Goal: Information Seeking & Learning: Compare options

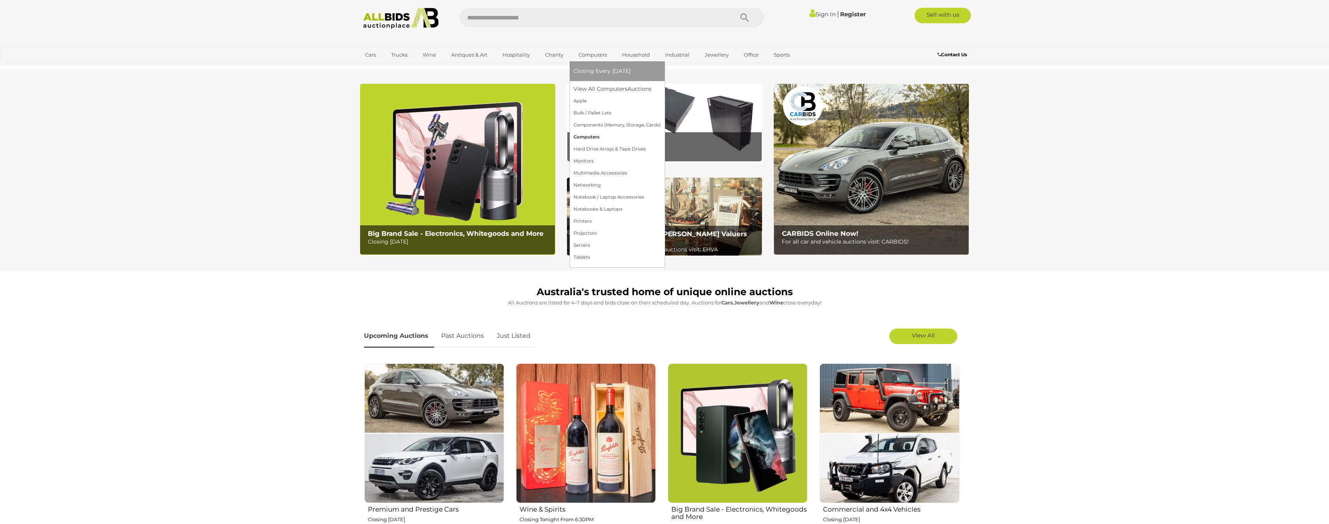
click at [595, 137] on link "Computers" at bounding box center [617, 137] width 87 height 12
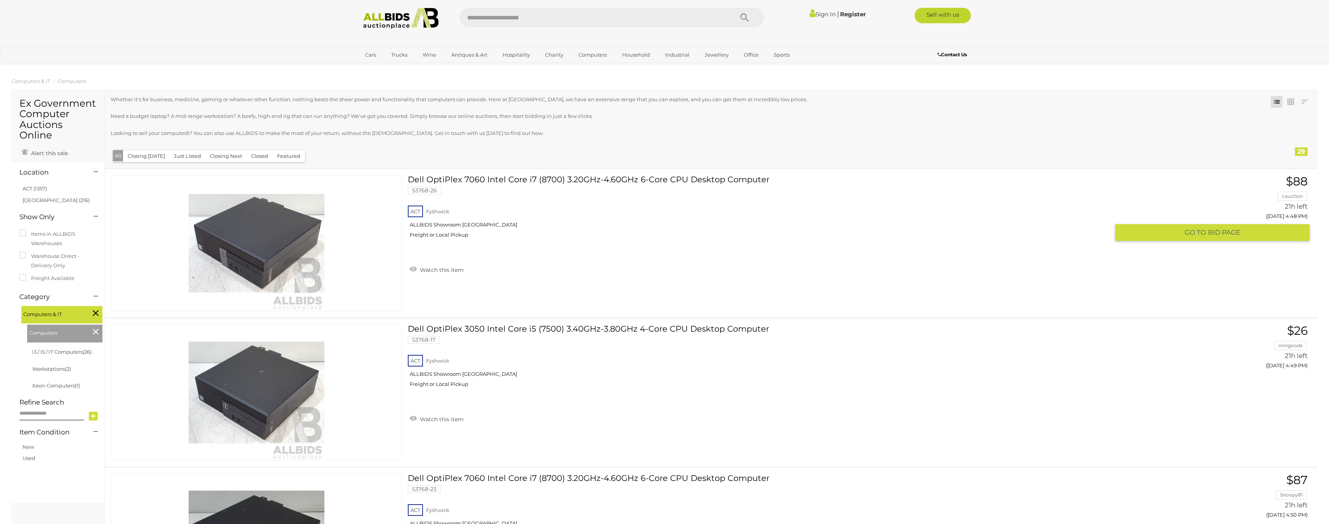
click at [514, 182] on link "Dell OptiPlex 7060 Intel Core i7 (8700) 3.20GHz-4.60GHz 6-Core CPU Desktop Comp…" at bounding box center [762, 209] width 696 height 69
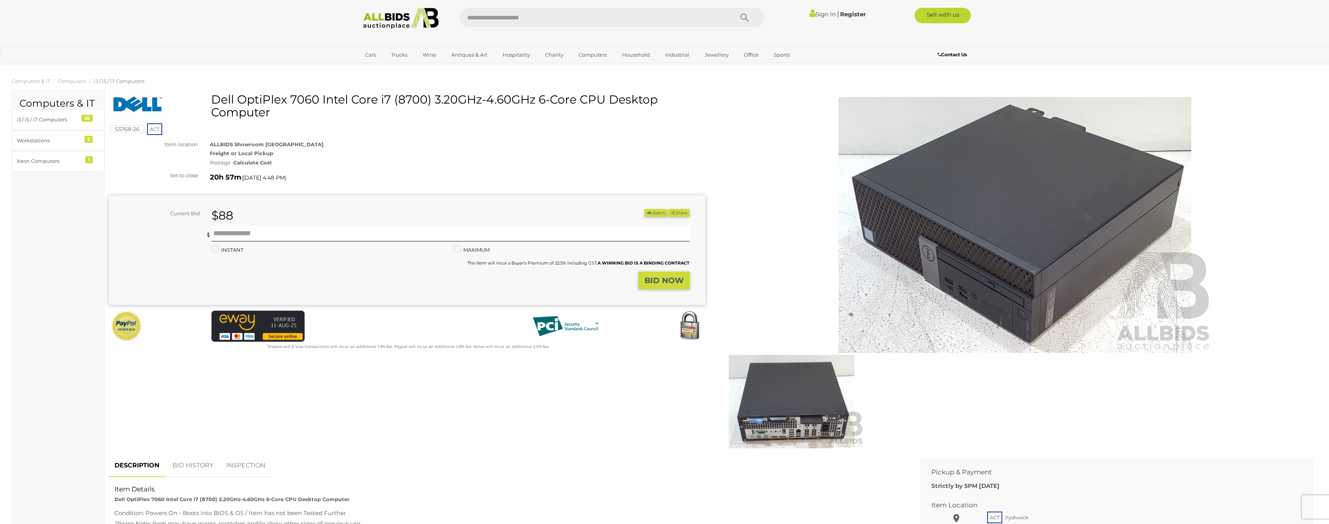
click at [222, 99] on h1 "Dell OptiPlex 7060 Intel Core i7 (8700) 3.20GHz-4.60GHz 6-Core CPU Desktop Comp…" at bounding box center [408, 106] width 591 height 26
drag, startPoint x: 222, startPoint y: 99, endPoint x: 274, endPoint y: 115, distance: 53.8
click at [274, 115] on h1 "Dell OptiPlex 7060 Intel Core i7 (8700) 3.20GHz-4.60GHz 6-Core CPU Desktop Comp…" at bounding box center [408, 106] width 591 height 26
copy div "Dell OptiPlex 7060 Intel Core i7 (8700) 3.20GHz-4.60GHz 6-Core CPU Desktop Comp…"
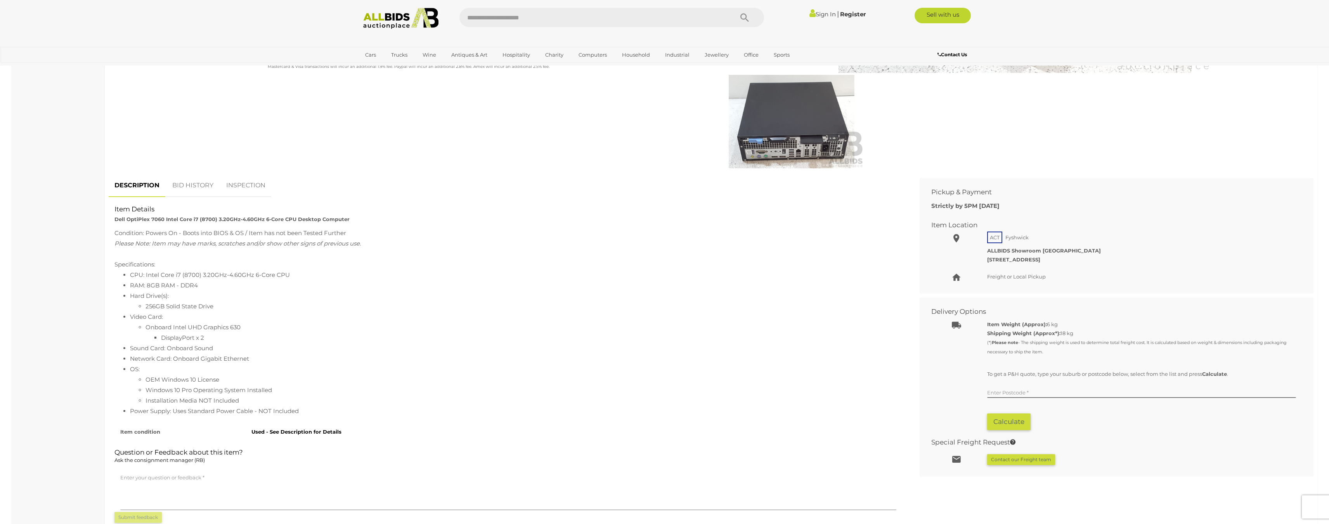
scroll to position [311, 0]
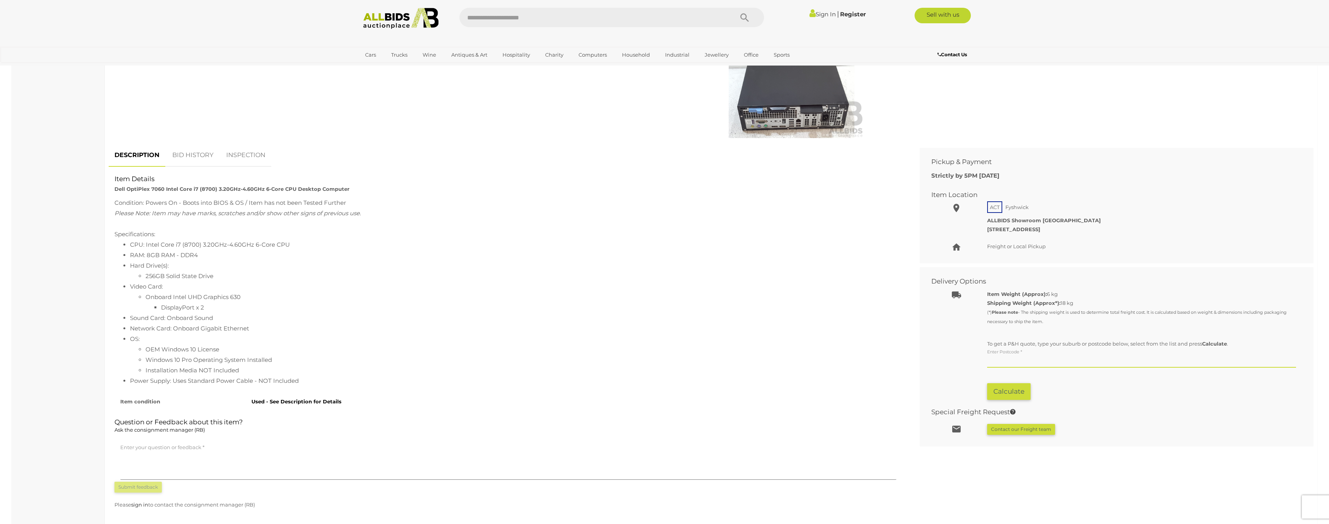
click at [1031, 359] on input "text" at bounding box center [1141, 362] width 309 height 12
click at [1008, 380] on link "CARINE, WA, 6020" at bounding box center [1058, 378] width 140 height 14
type input "**********"
click at [1005, 389] on button "Calculate" at bounding box center [1008, 392] width 43 height 17
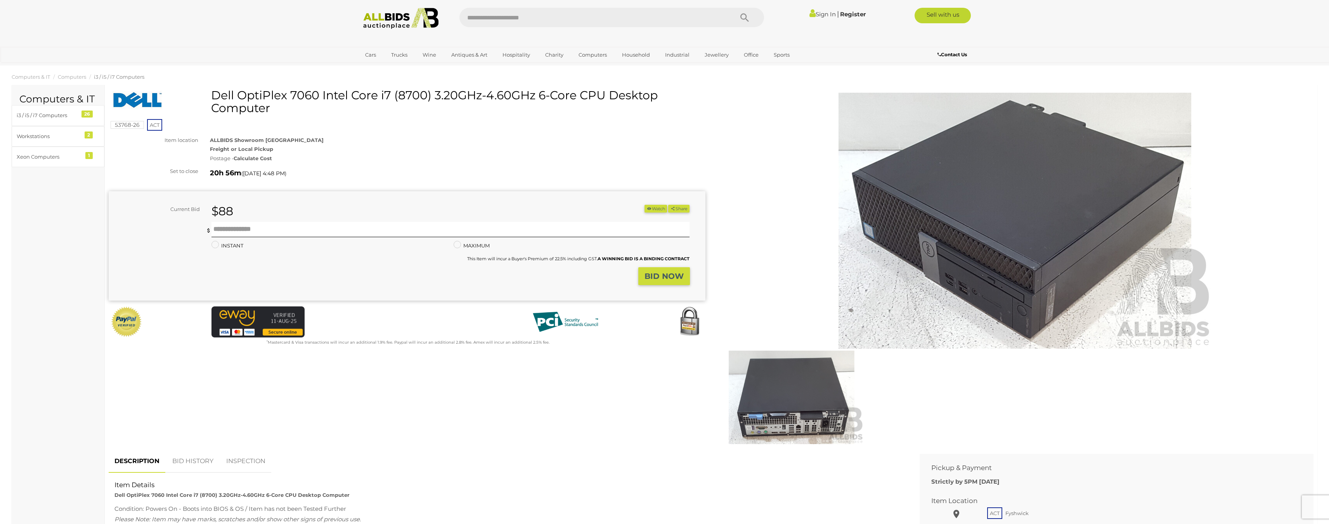
scroll to position [0, 0]
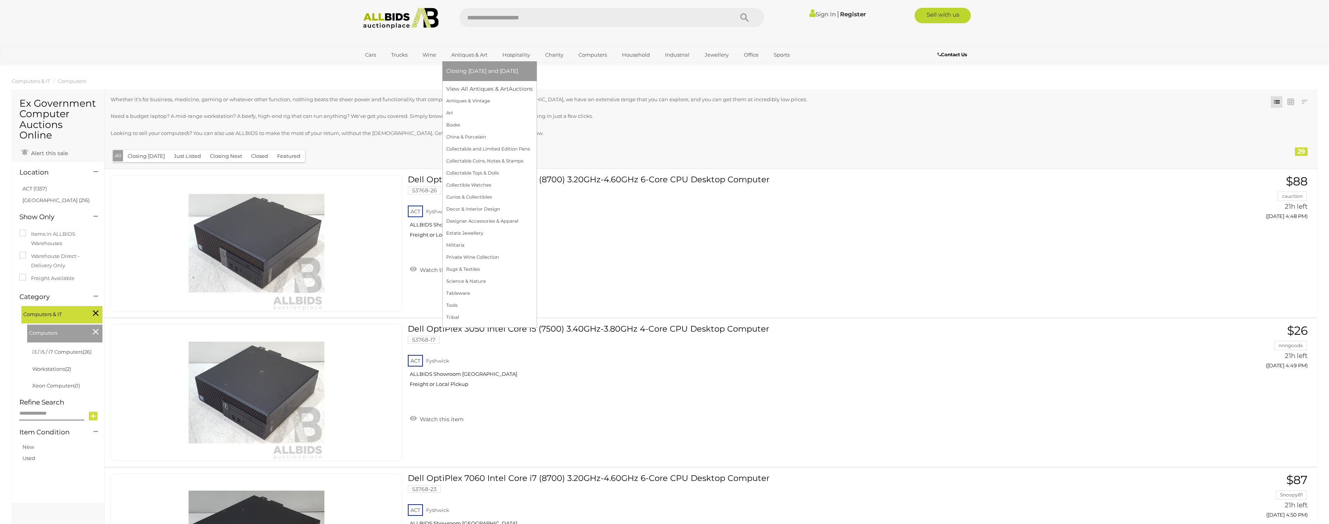
click at [482, 54] on link "Antiques & Art" at bounding box center [469, 55] width 46 height 13
click at [476, 102] on link "Antiques & Vintage" at bounding box center [489, 101] width 87 height 12
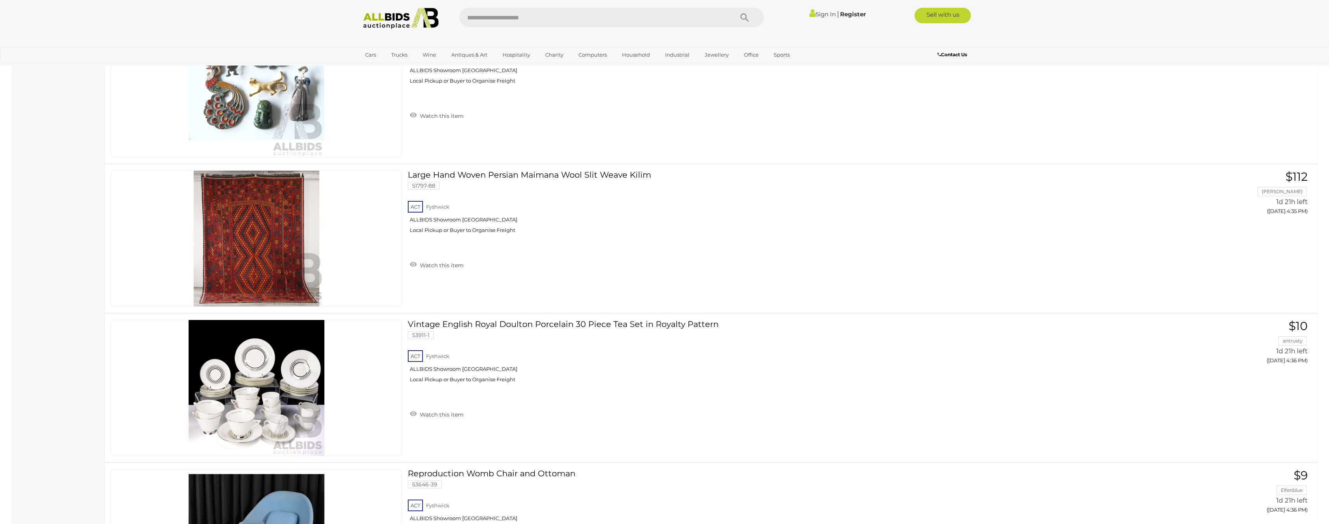
scroll to position [932, 0]
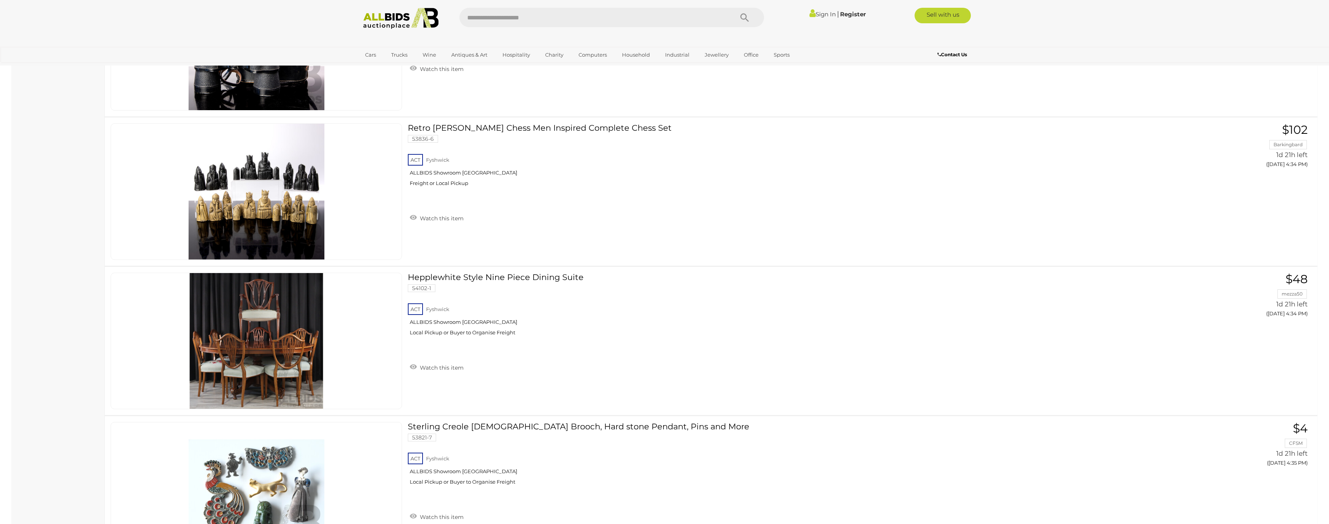
click at [568, 19] on input "text" at bounding box center [593, 17] width 266 height 19
type input "*******"
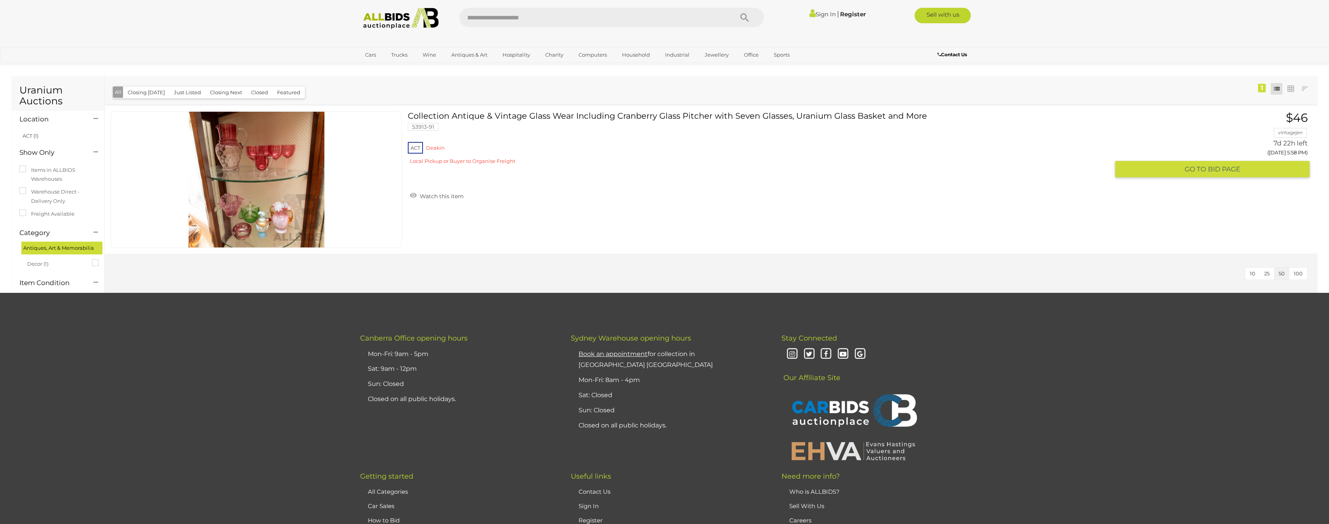
click at [764, 116] on link "Collection Antique & Vintage Glass Wear Including Cranberry Glass Pitcher with …" at bounding box center [762, 140] width 696 height 59
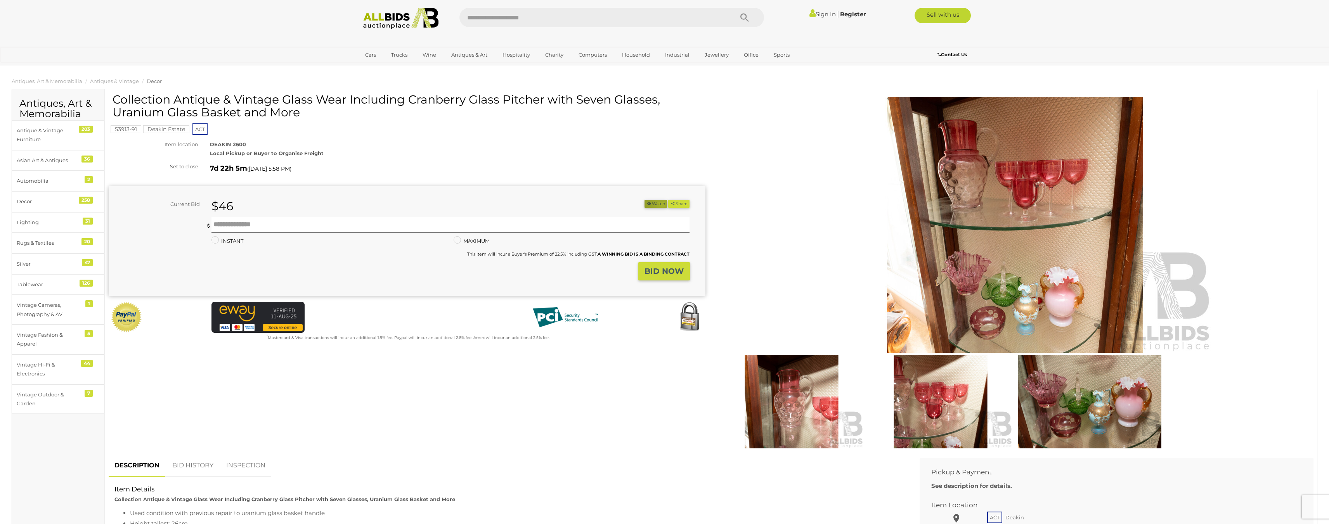
click at [659, 206] on button "Watch" at bounding box center [656, 204] width 23 height 8
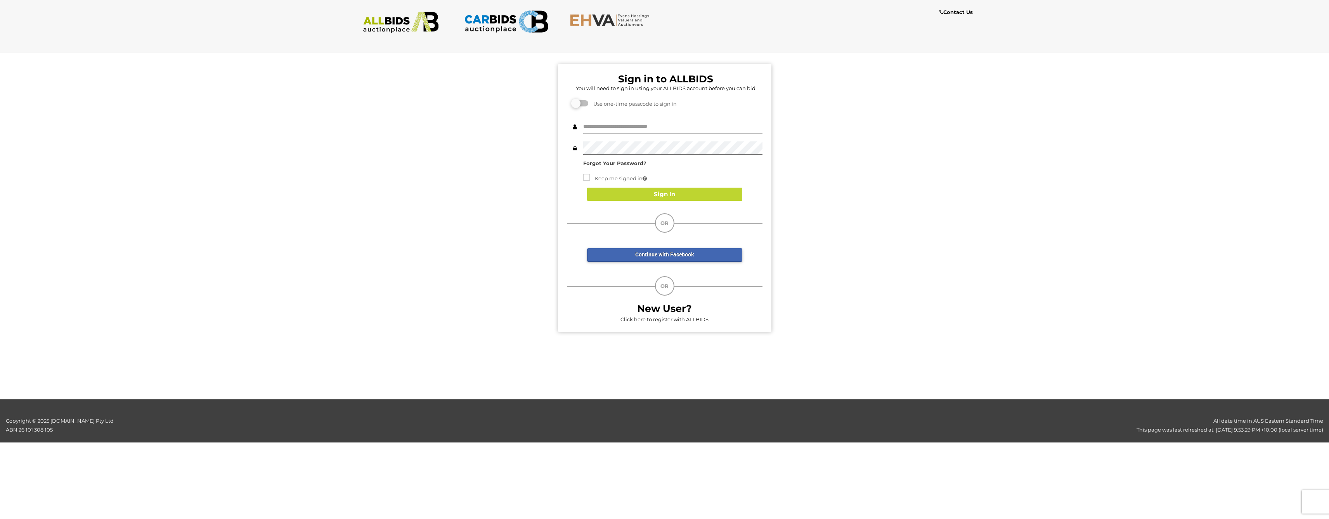
click at [638, 127] on input "text" at bounding box center [672, 127] width 179 height 14
drag, startPoint x: 475, startPoint y: 162, endPoint x: 478, endPoint y: 165, distance: 4.7
click at [475, 163] on div "Sign in to ALLBIDS You will need to sign in using your ALLBIDS account before y…" at bounding box center [664, 194] width 1341 height 295
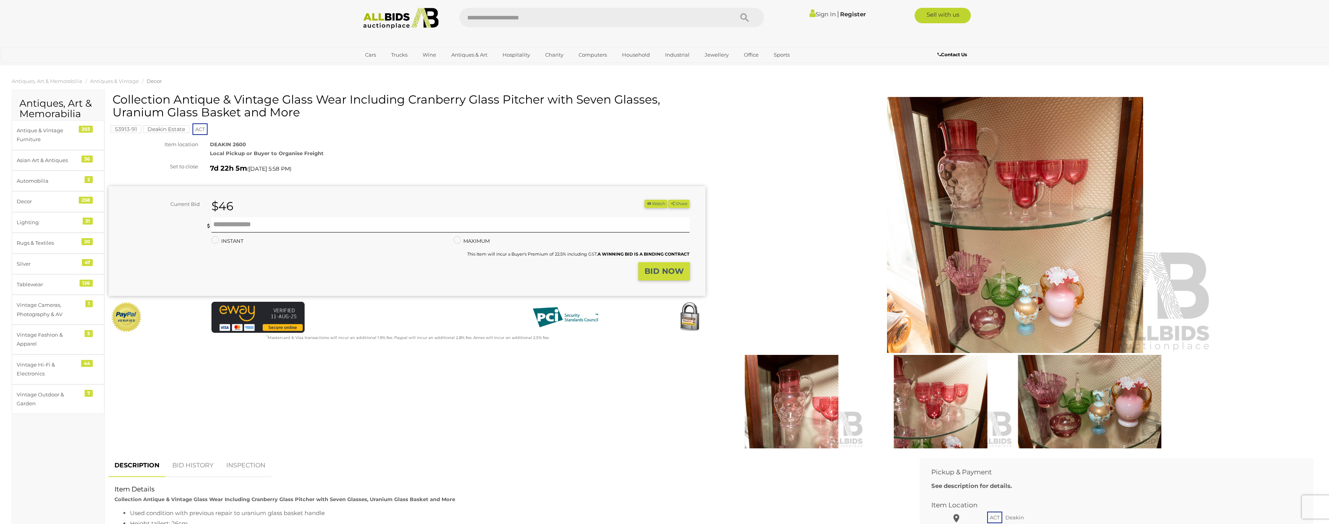
click at [1081, 401] on img at bounding box center [1089, 402] width 145 height 94
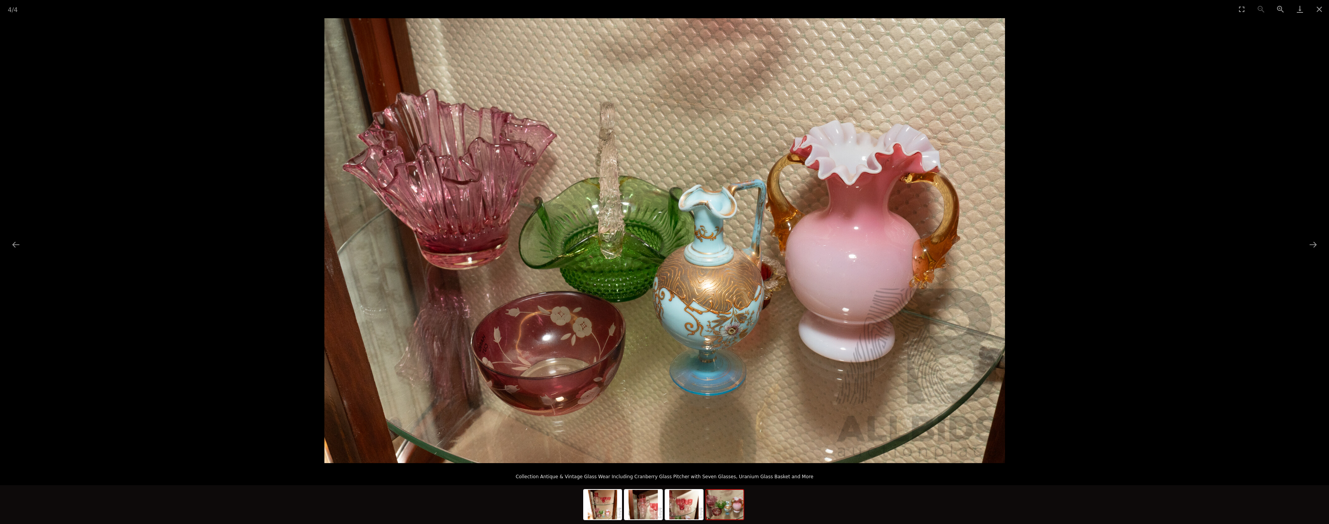
click at [741, 511] on img at bounding box center [724, 505] width 37 height 30
click at [681, 510] on img at bounding box center [684, 505] width 37 height 30
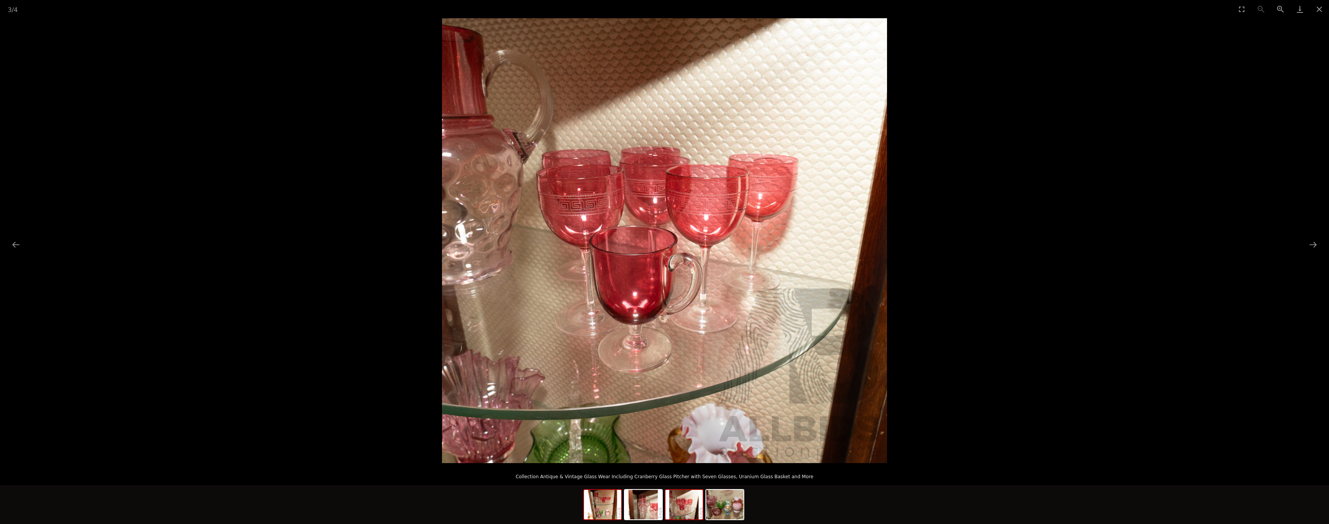
click at [621, 502] on div at bounding box center [602, 504] width 39 height 31
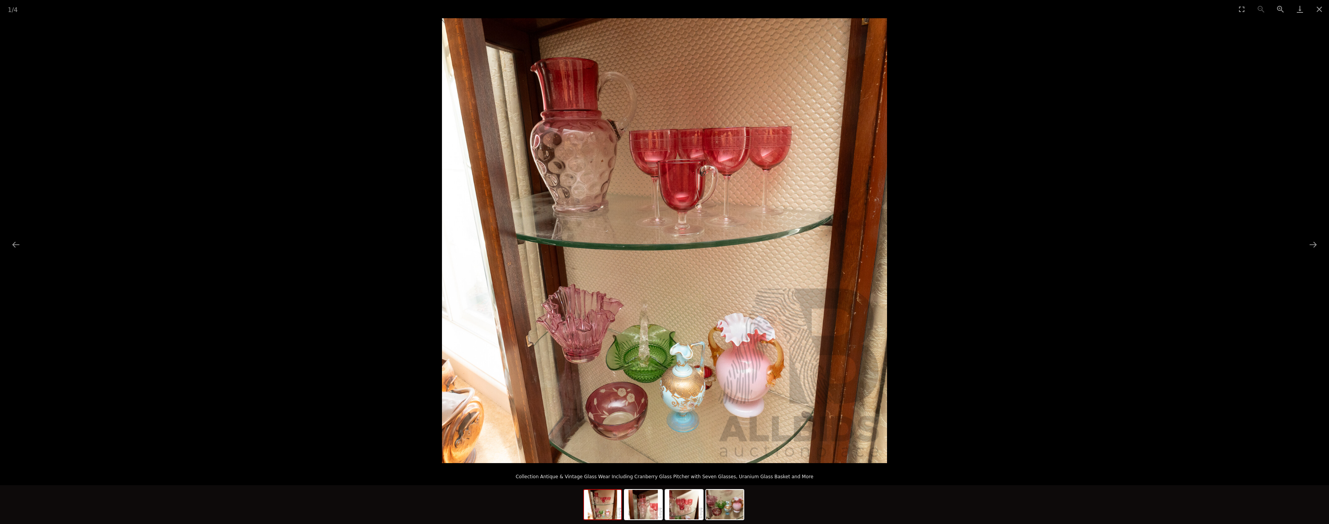
click at [583, 502] on div at bounding box center [602, 504] width 39 height 31
click at [1317, 10] on button "Close gallery" at bounding box center [1319, 9] width 19 height 18
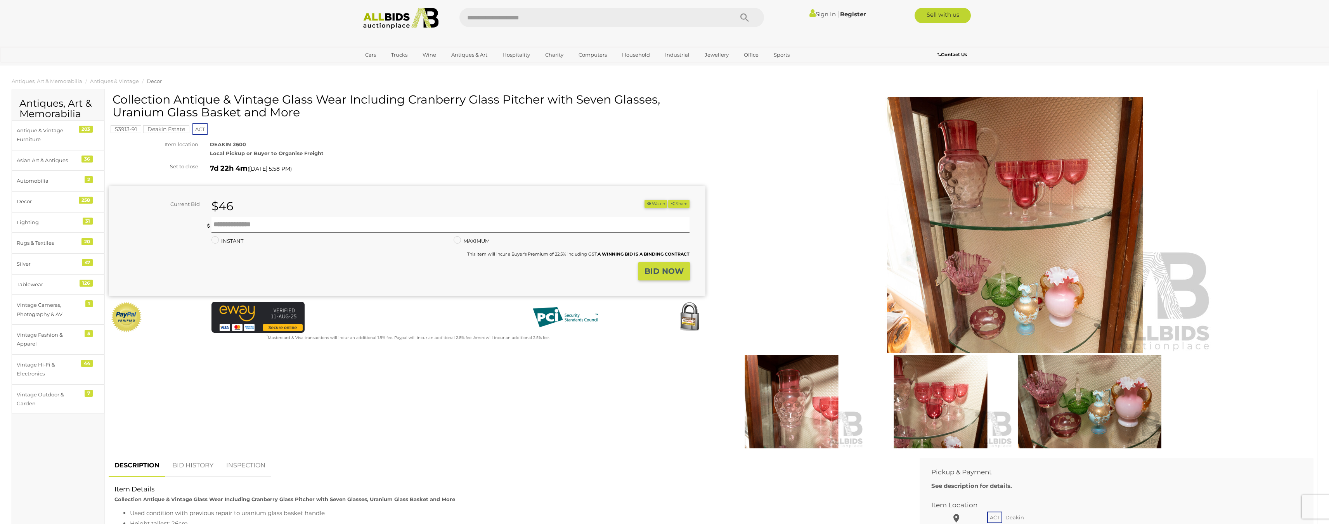
click at [849, 14] on link "Register" at bounding box center [853, 13] width 26 height 7
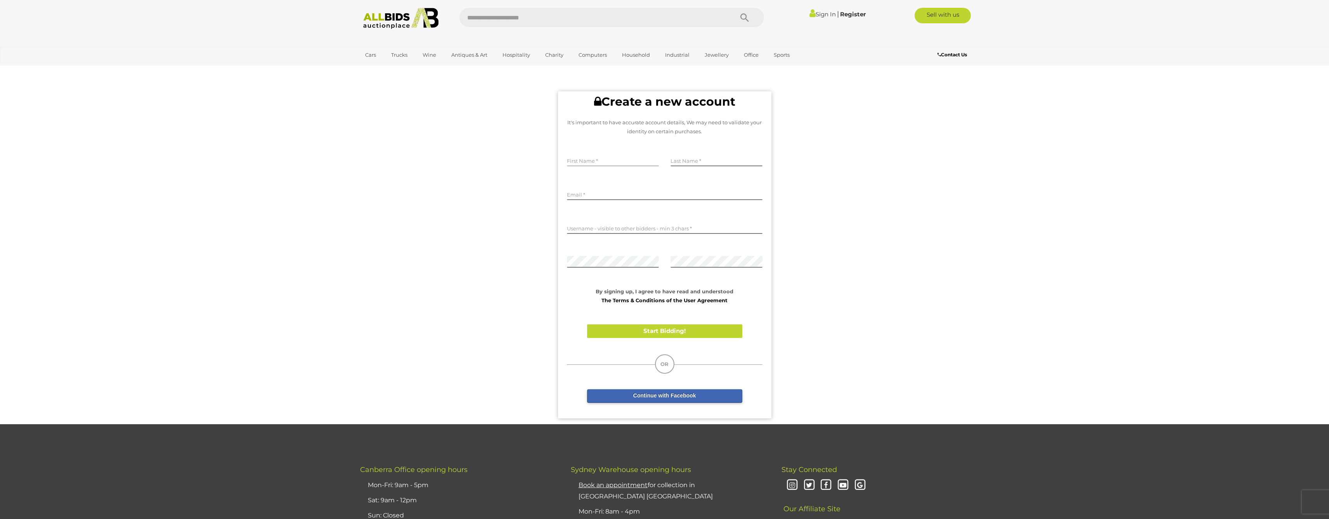
click at [618, 154] on input "text" at bounding box center [613, 160] width 92 height 12
type input "*****"
type input "****"
type input "**********"
click at [621, 226] on input "text" at bounding box center [665, 228] width 196 height 12
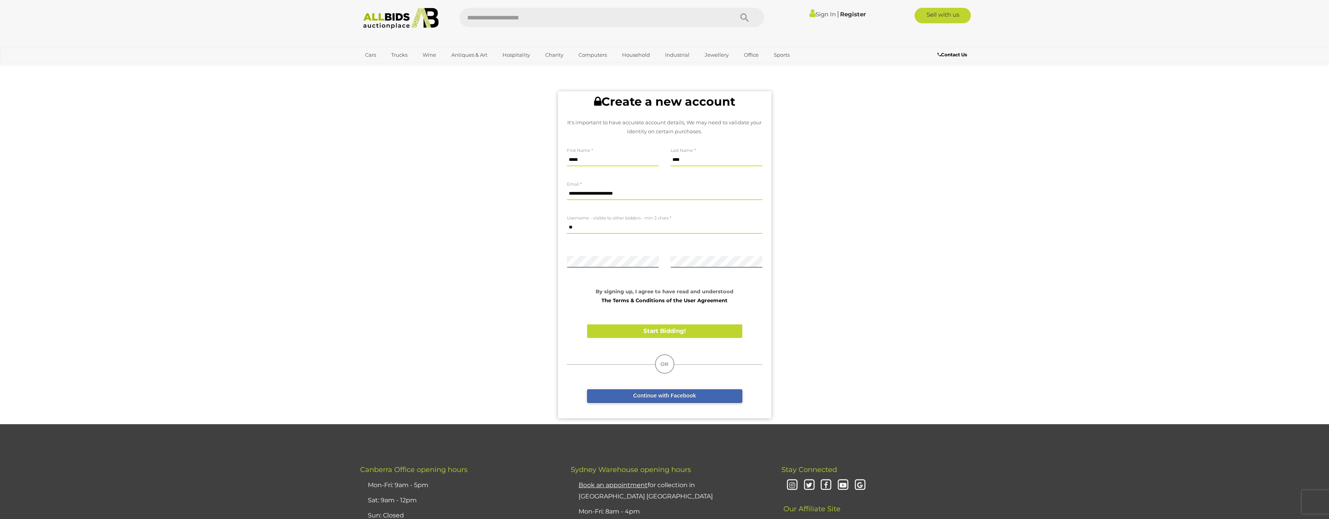
type input "*"
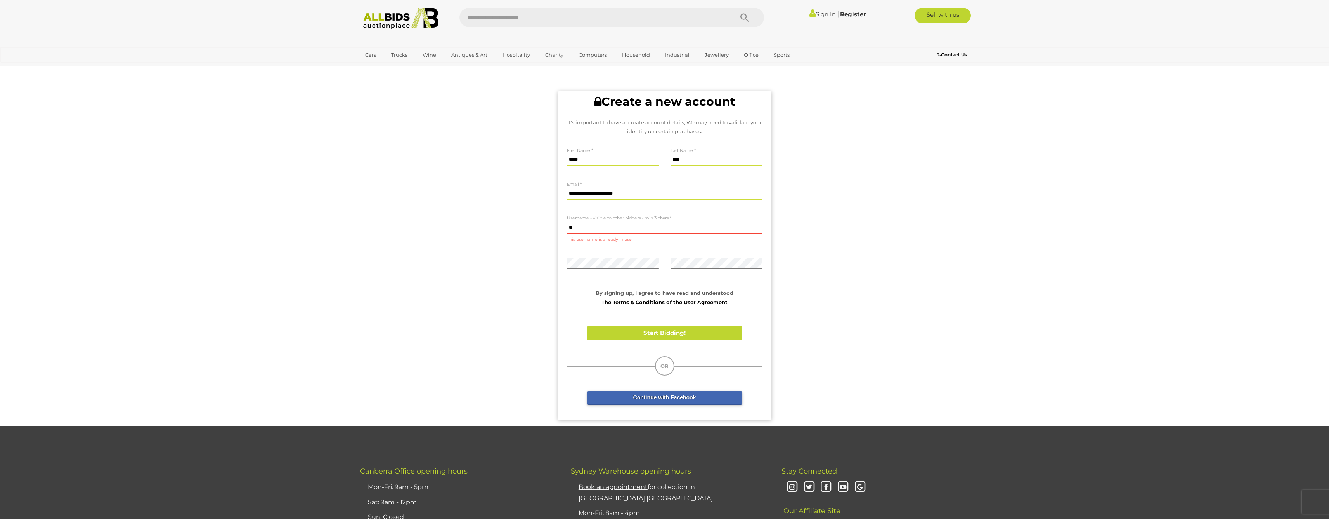
type input "*"
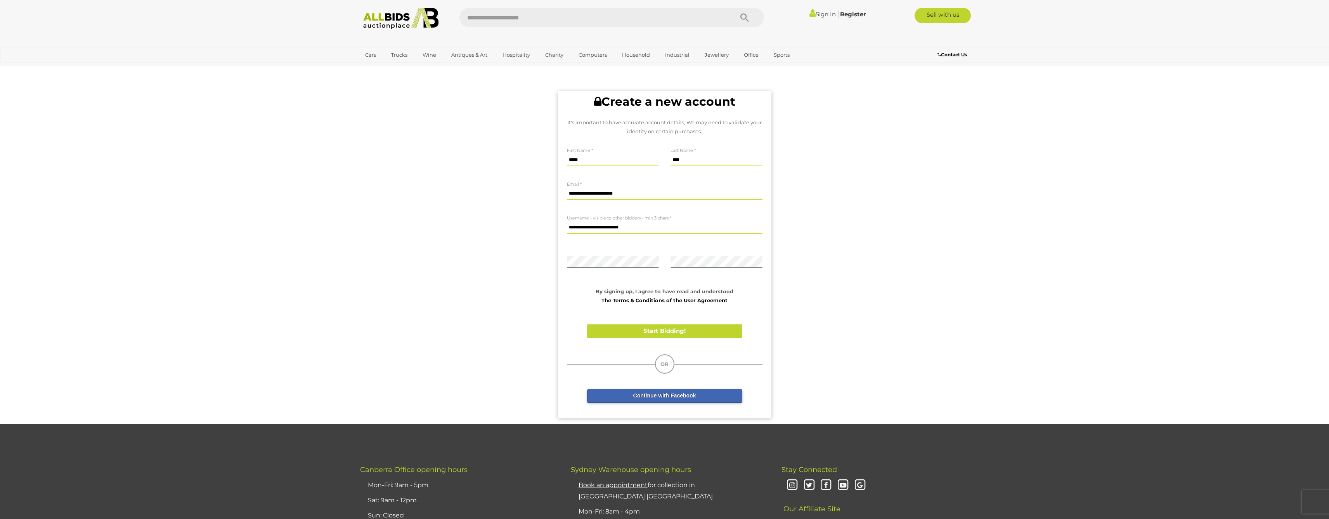
type input "**********"
click at [584, 288] on div "By signing up, I agree to have read and understood The Terms & Conditions of th…" at bounding box center [665, 292] width 196 height 26
click at [762, 308] on div "**********" at bounding box center [665, 254] width 196 height 326
click at [708, 329] on button "Start Bidding!" at bounding box center [664, 331] width 155 height 14
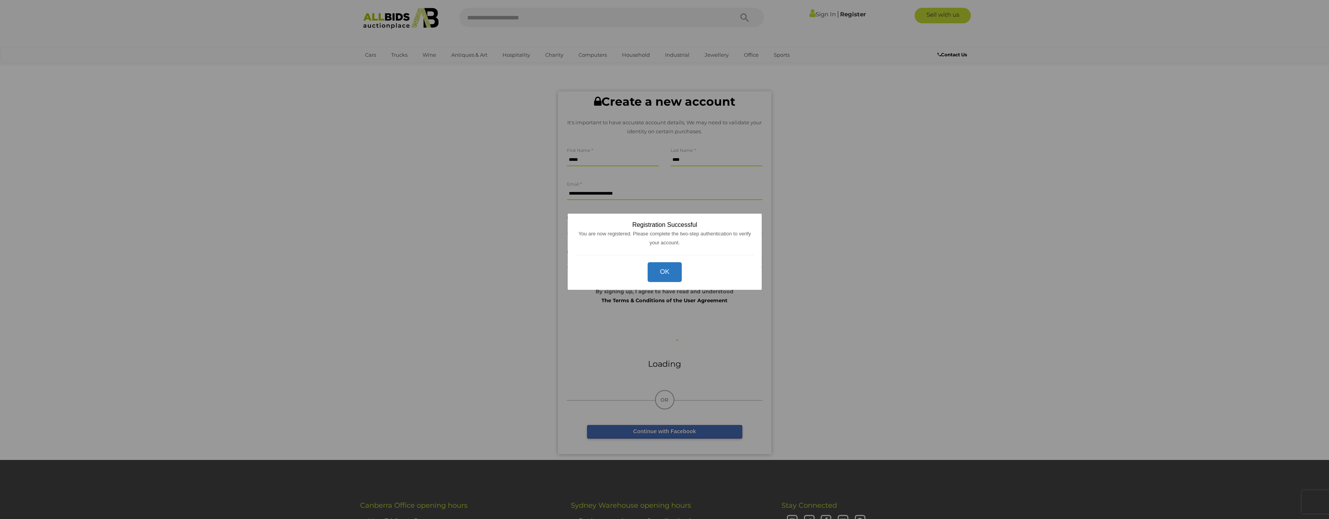
click at [672, 270] on button "OK" at bounding box center [664, 272] width 35 height 20
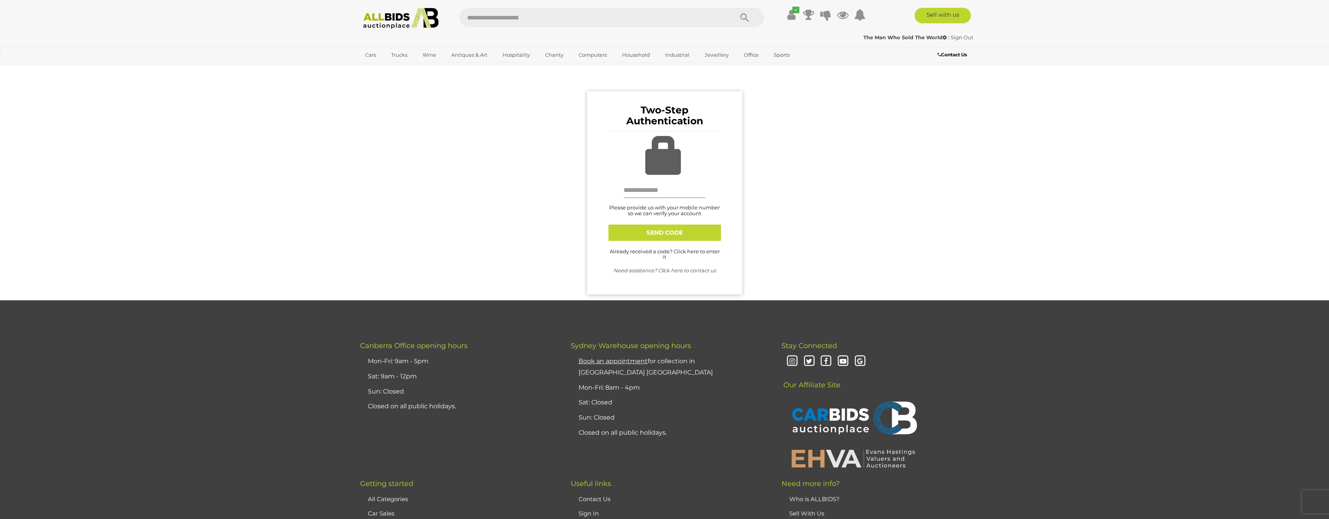
click at [658, 194] on input "text" at bounding box center [665, 190] width 82 height 16
type input "**********"
drag, startPoint x: 680, startPoint y: 237, endPoint x: 684, endPoint y: 235, distance: 4.0
click at [681, 236] on button "SEND CODE" at bounding box center [665, 232] width 113 height 16
click at [673, 219] on div "Please allow 30 seconds for the code to arrive and enter it below." at bounding box center [665, 202] width 124 height 41
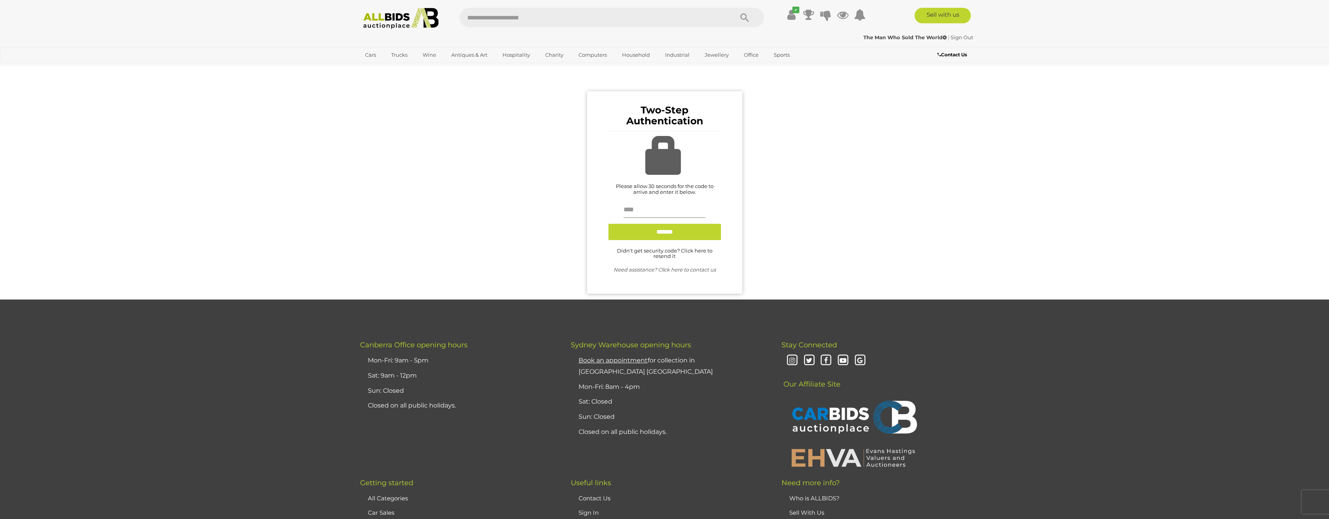
click at [674, 216] on input "text" at bounding box center [665, 210] width 82 height 16
type input "******"
click at [664, 238] on input "*******" at bounding box center [665, 232] width 113 height 16
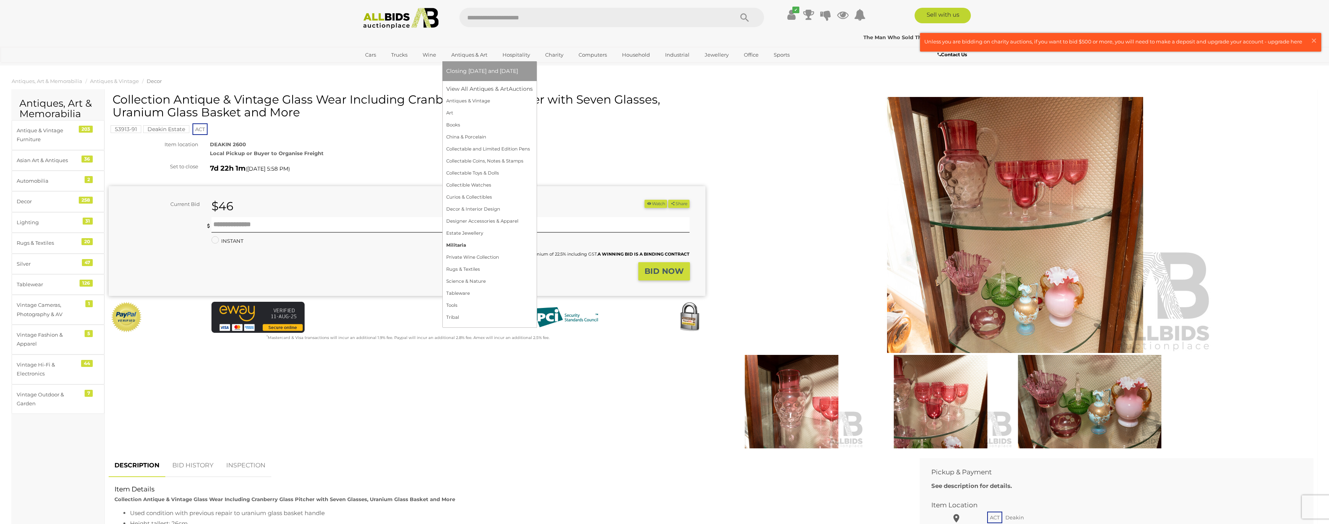
click at [457, 246] on link "Militaria" at bounding box center [489, 245] width 87 height 12
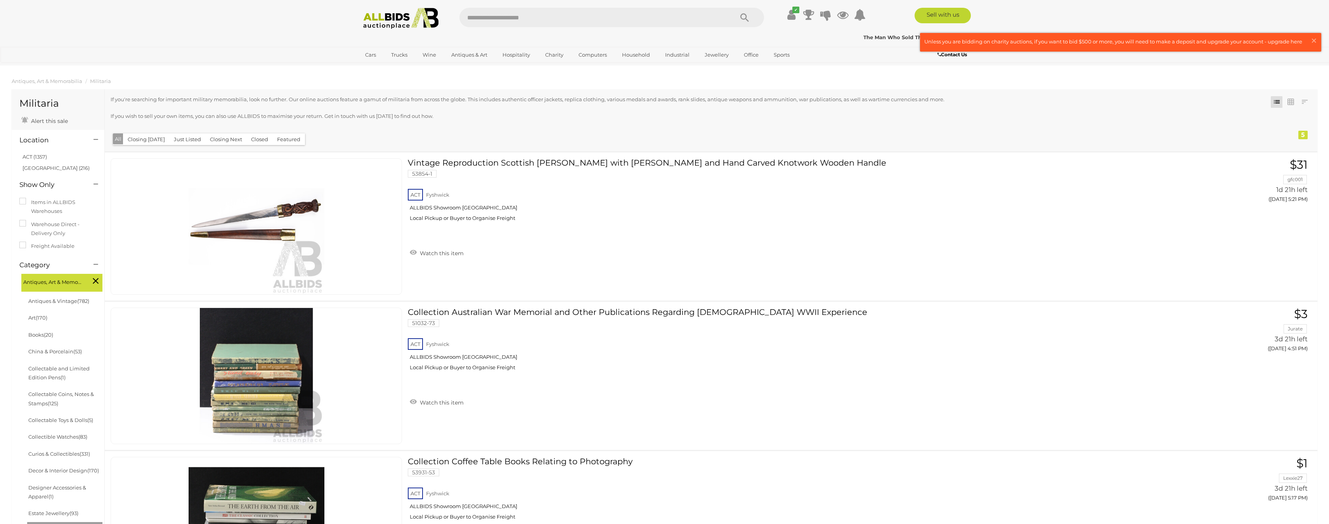
click at [179, 141] on button "Just Listed" at bounding box center [187, 140] width 36 height 12
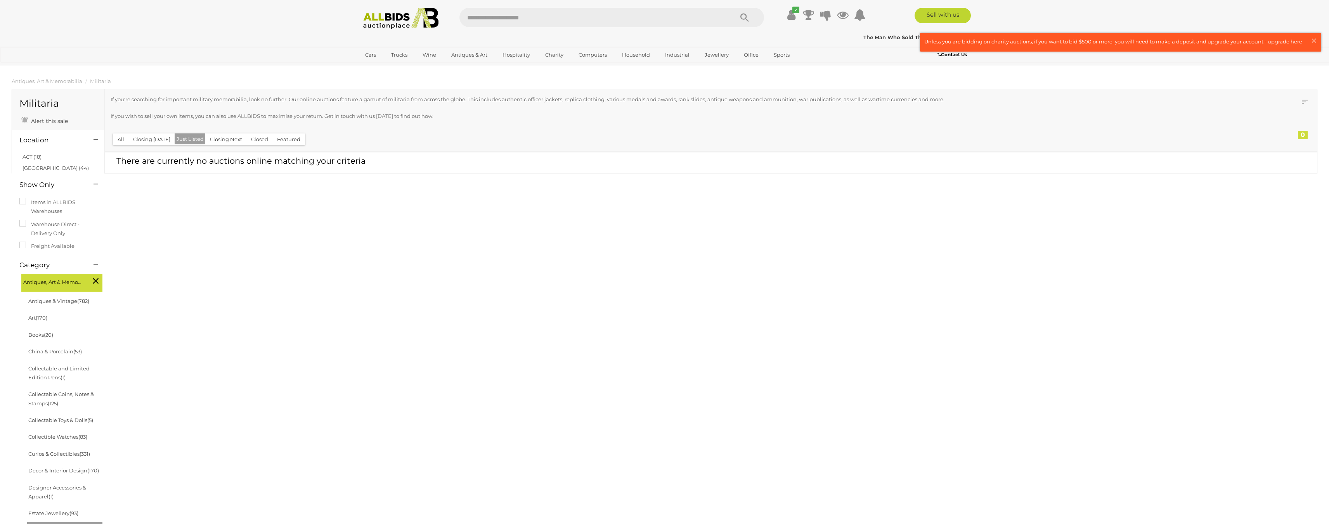
click at [121, 136] on button "All" at bounding box center [121, 140] width 16 height 12
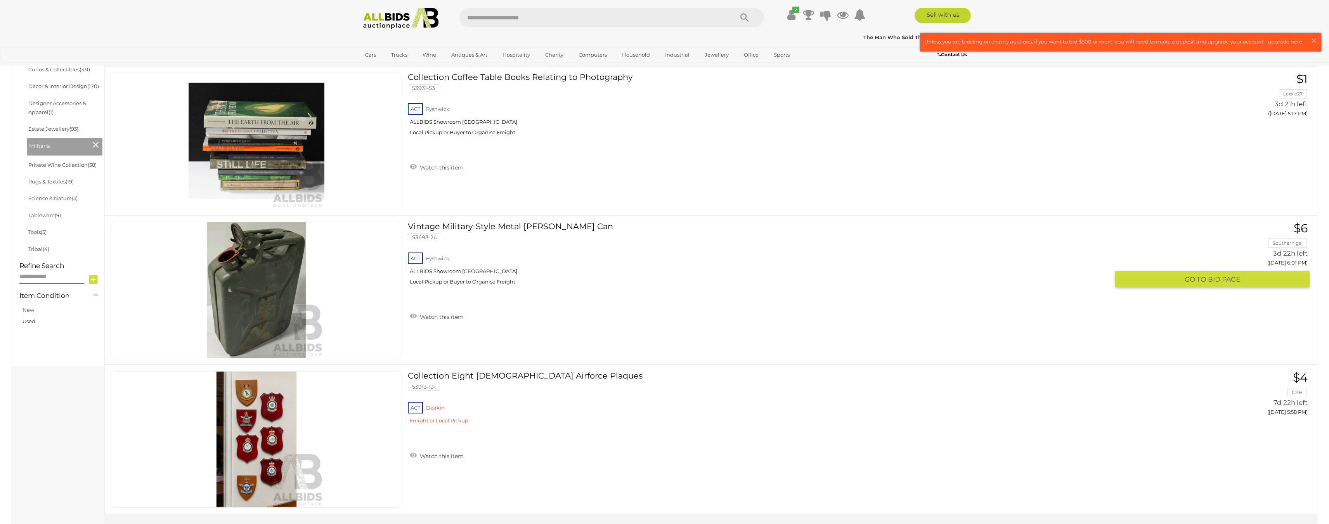
scroll to position [466, 0]
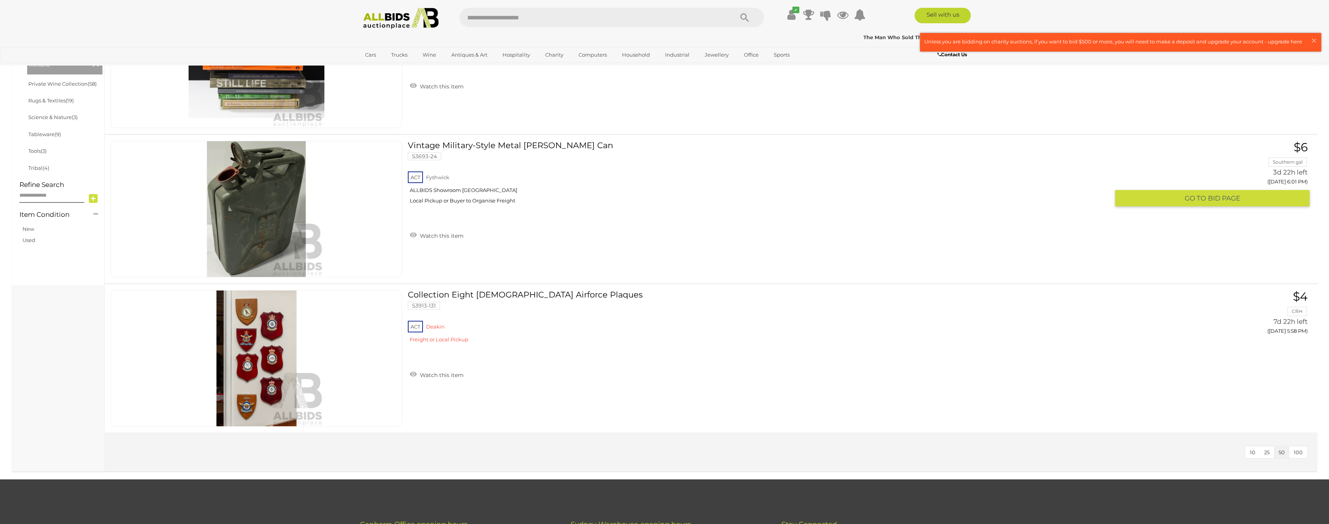
click at [278, 201] on link at bounding box center [257, 209] width 292 height 137
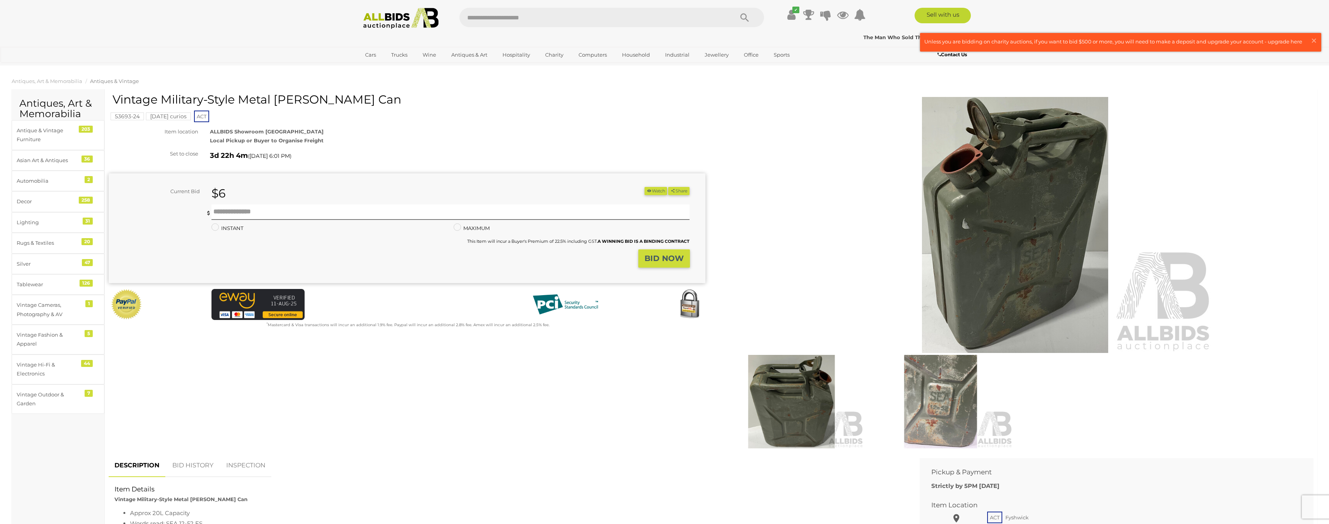
click at [945, 376] on img at bounding box center [940, 402] width 145 height 94
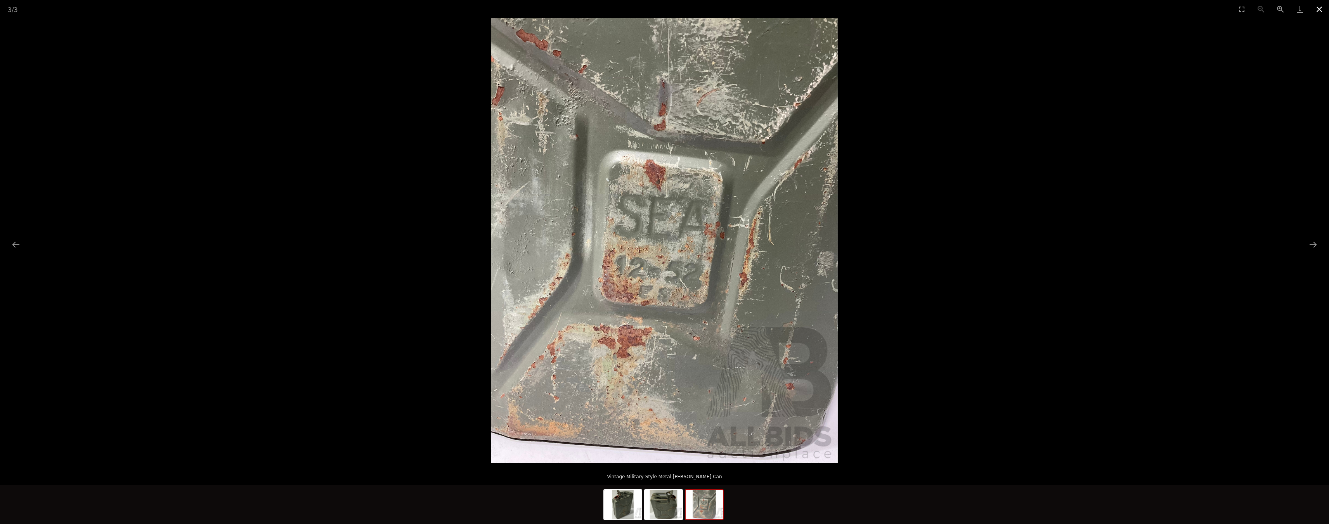
click at [1320, 9] on button "Close gallery" at bounding box center [1319, 9] width 19 height 18
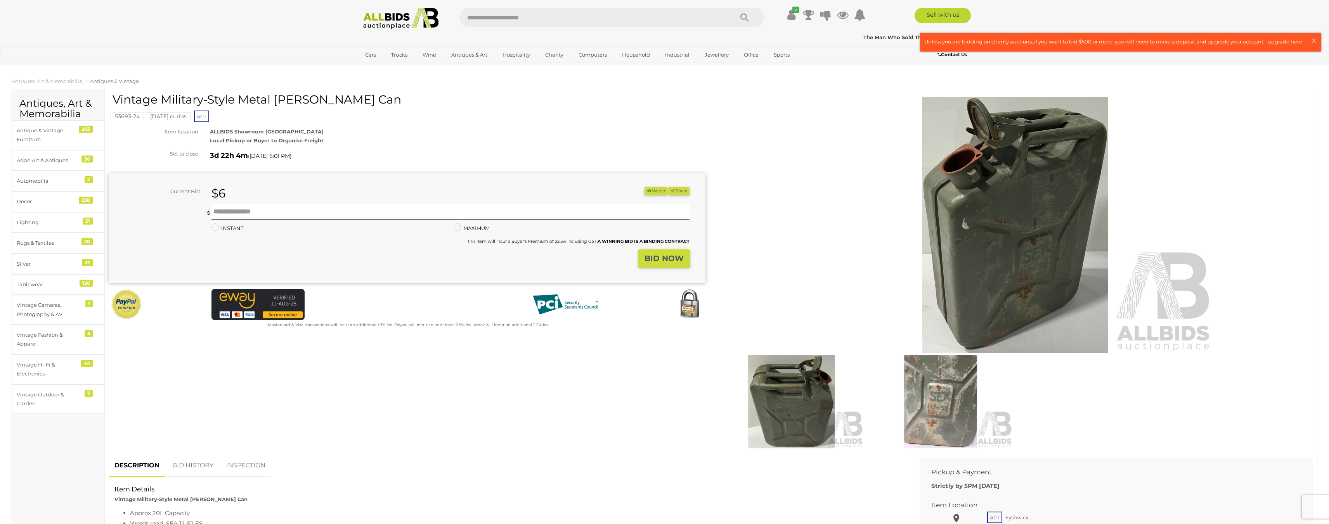
click at [595, 120] on div "53693-24 Friday curios ACT" at bounding box center [407, 108] width 597 height 30
click at [467, 278] on link "Science & Nature" at bounding box center [489, 282] width 87 height 12
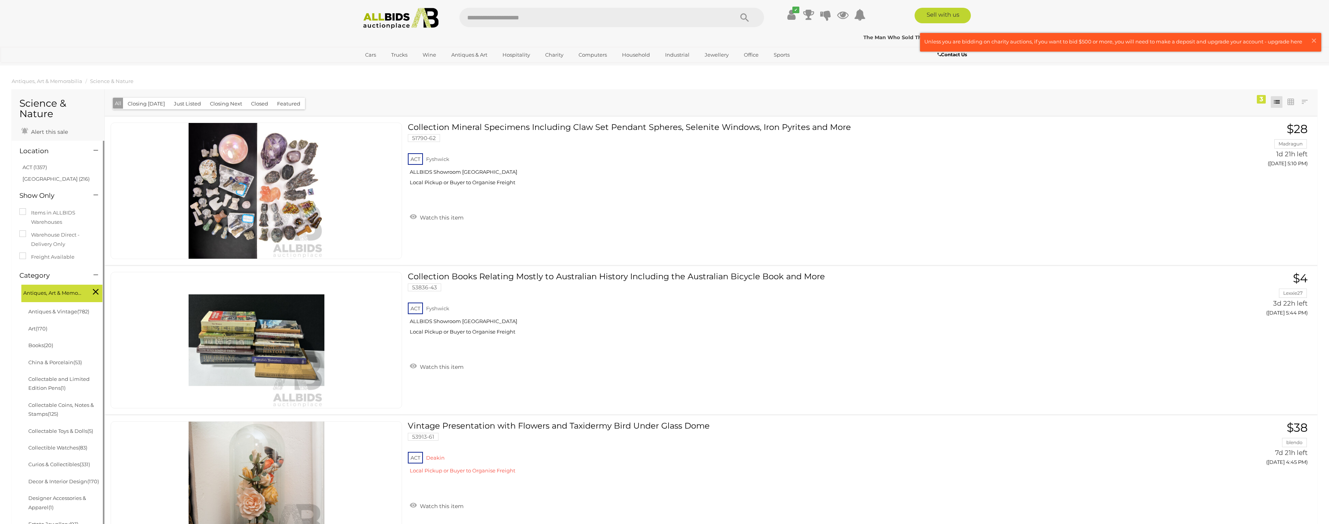
click at [95, 288] on icon at bounding box center [96, 292] width 6 height 10
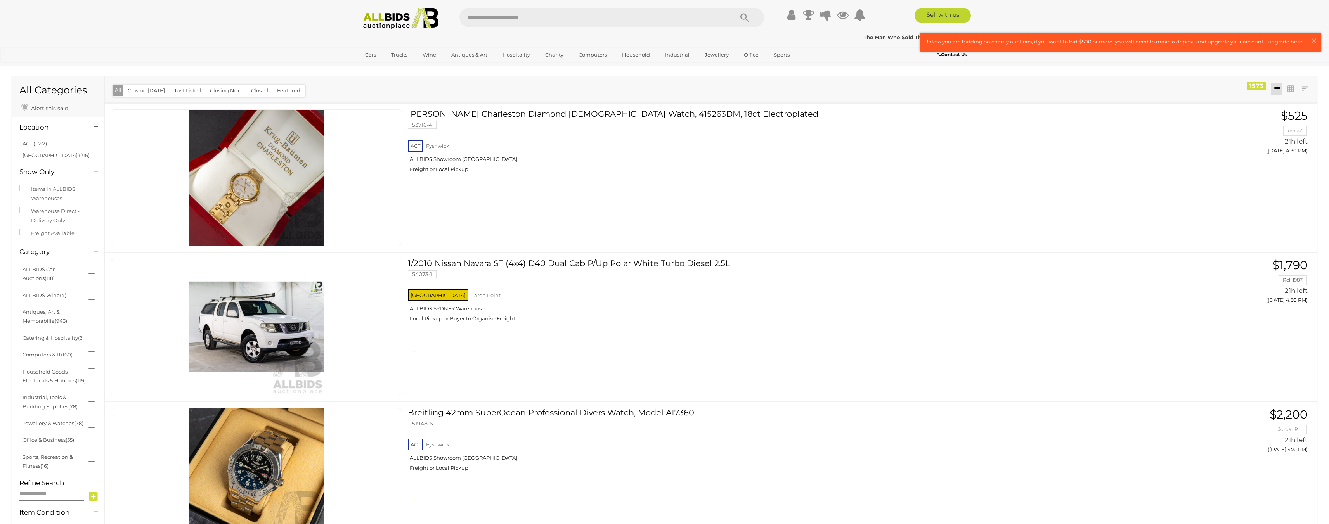
click at [144, 97] on div "Closing First Closing Last Lowest Bid Highest Bid Item Name A-Z Item Name Z-A A…" at bounding box center [711, 89] width 1213 height 26
click at [146, 91] on button "Closing Today" at bounding box center [146, 91] width 47 height 12
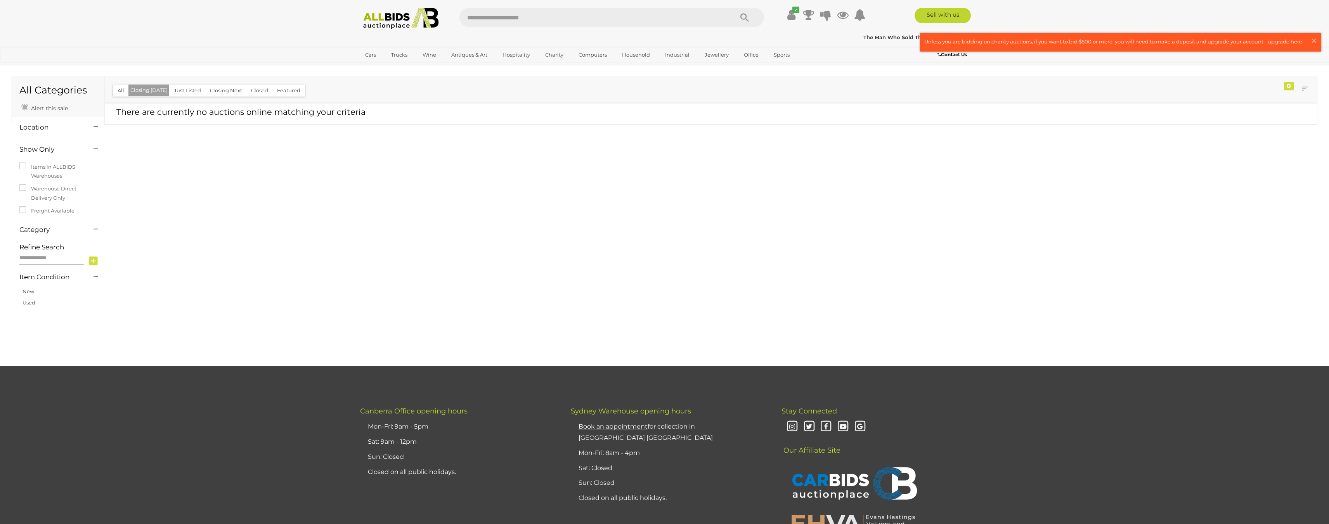
click at [111, 86] on div "All Closing Today Just Listed Closing Next Closed Featured" at bounding box center [209, 90] width 197 height 13
click at [117, 92] on button "All" at bounding box center [121, 91] width 16 height 12
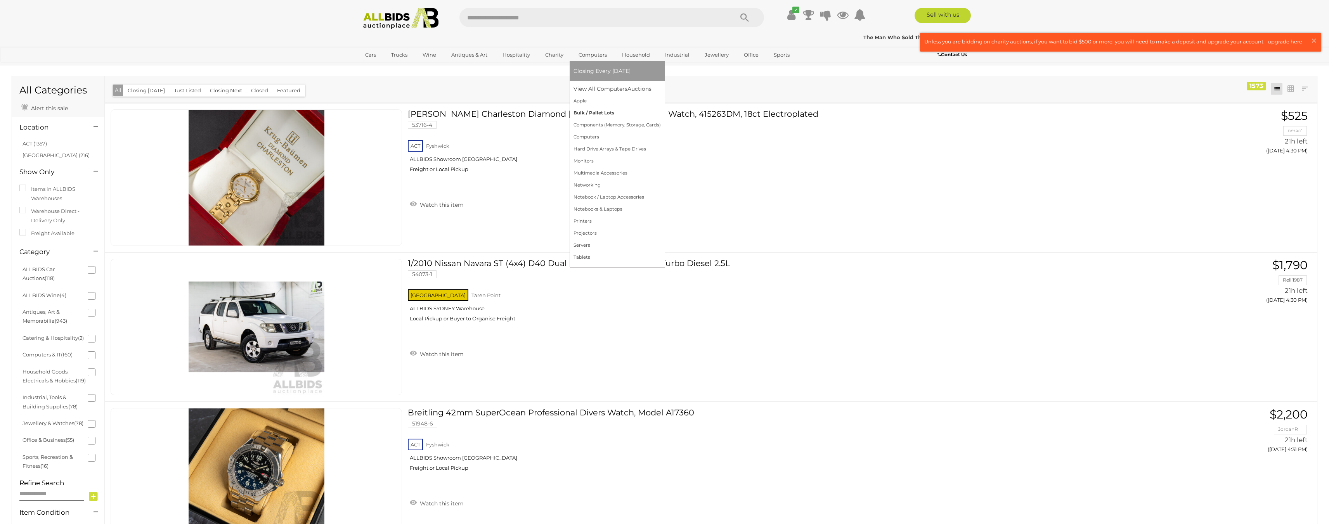
click at [590, 111] on link "Bulk / Pallet Lots" at bounding box center [617, 113] width 87 height 12
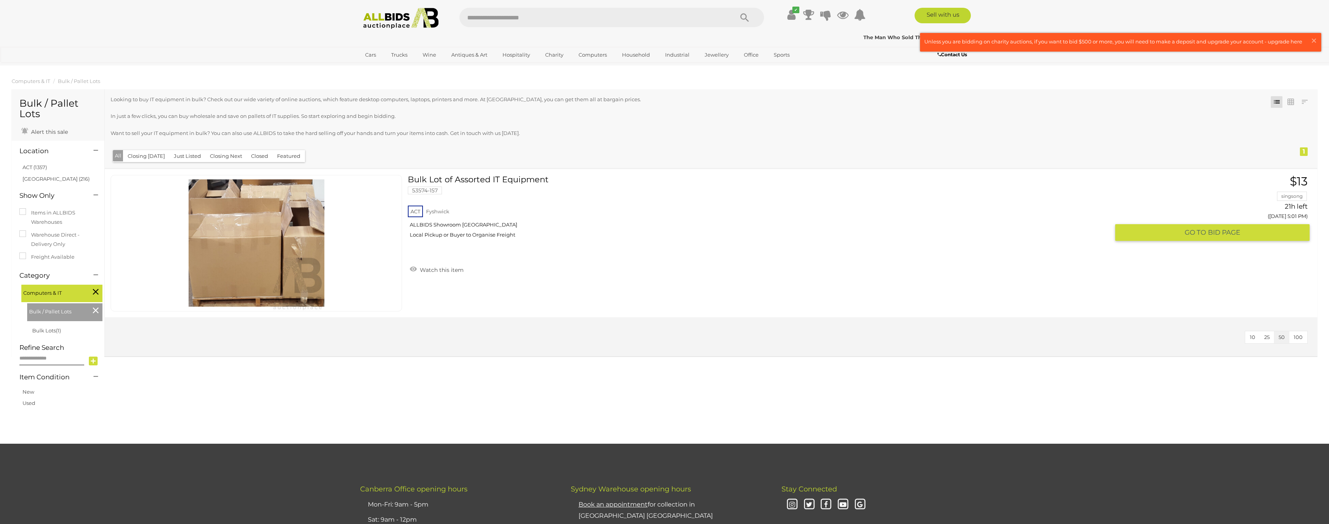
click at [431, 182] on link "Bulk Lot of Assorted IT Equipment 53574-157 ACT Fyshwick ALLBIDS Showroom Fyshw…" at bounding box center [762, 209] width 696 height 69
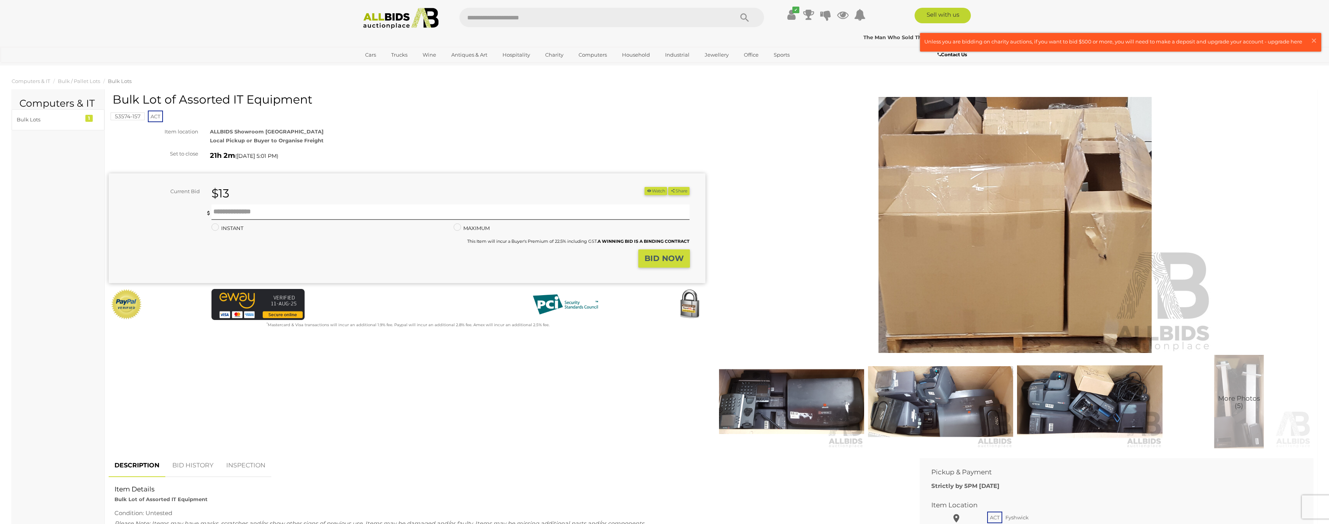
click at [790, 396] on img at bounding box center [791, 402] width 145 height 94
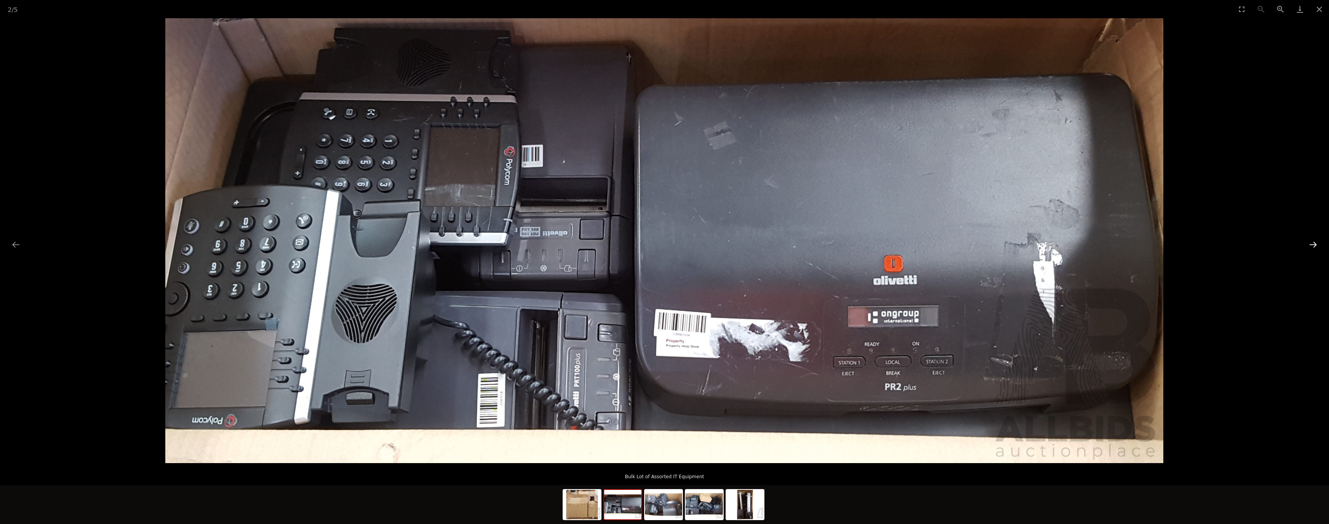
click at [1315, 242] on button "Next slide" at bounding box center [1313, 244] width 16 height 15
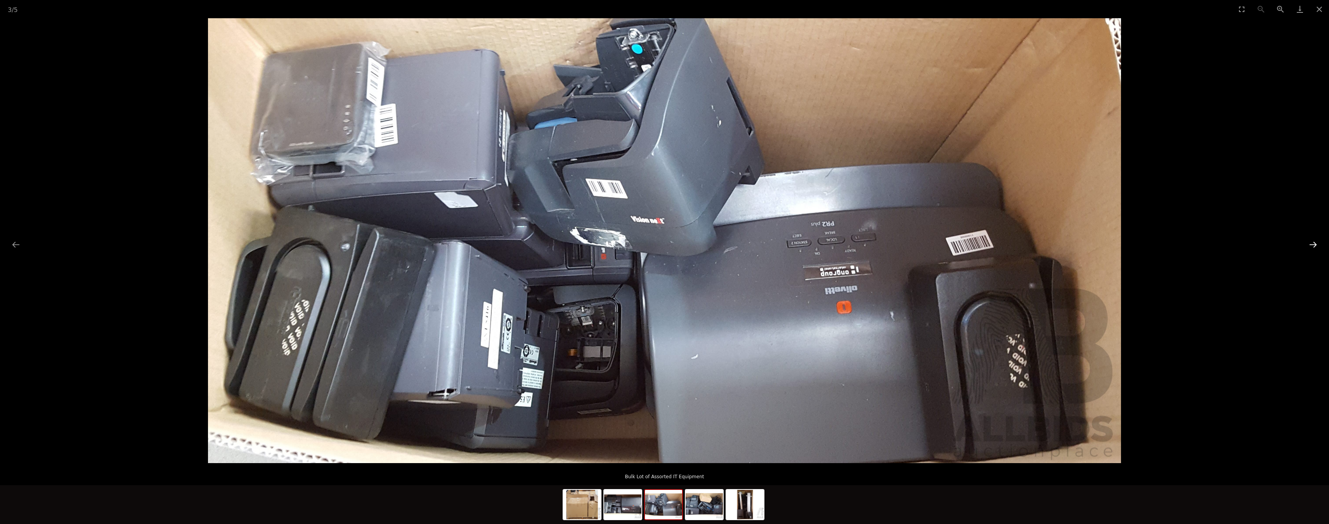
click at [1315, 242] on button "Next slide" at bounding box center [1313, 244] width 16 height 15
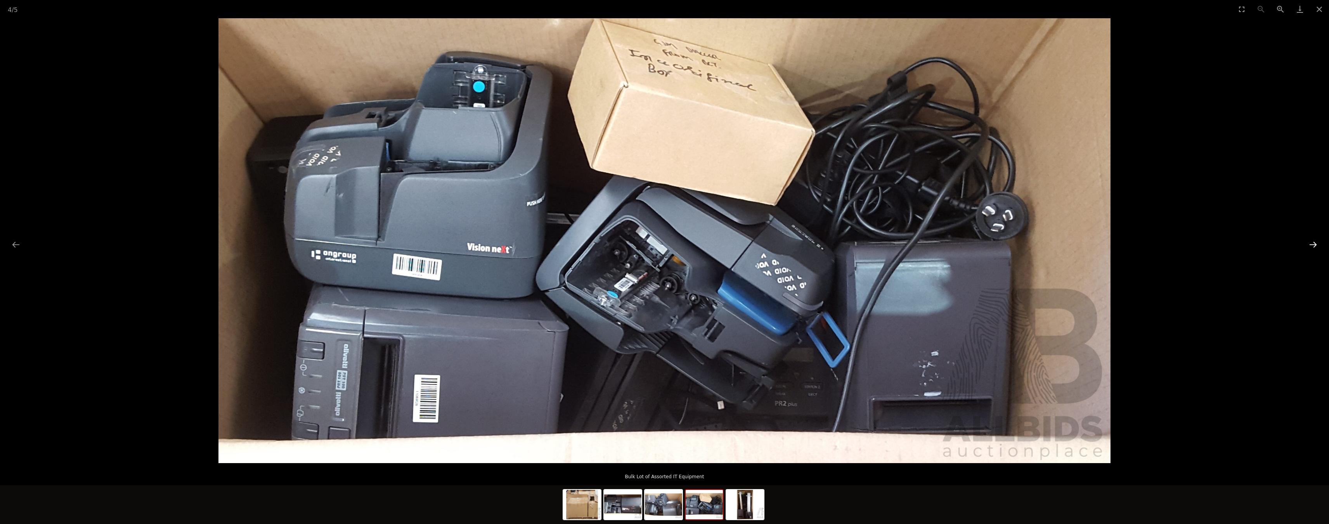
click at [1315, 242] on button "Next slide" at bounding box center [1313, 244] width 16 height 15
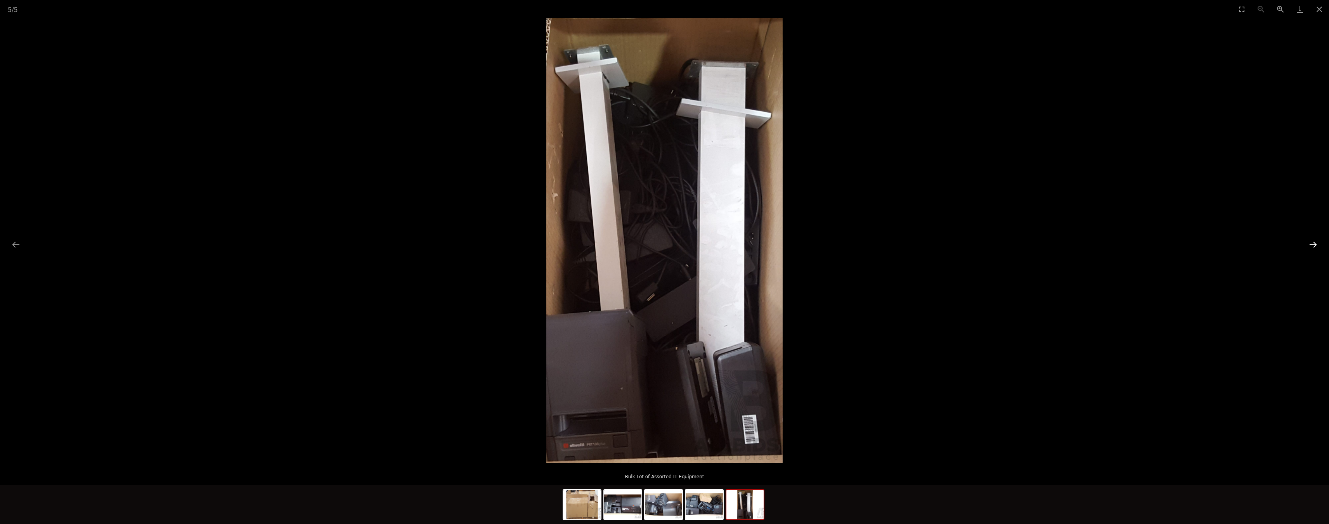
click at [1315, 242] on button "Next slide" at bounding box center [1313, 244] width 16 height 15
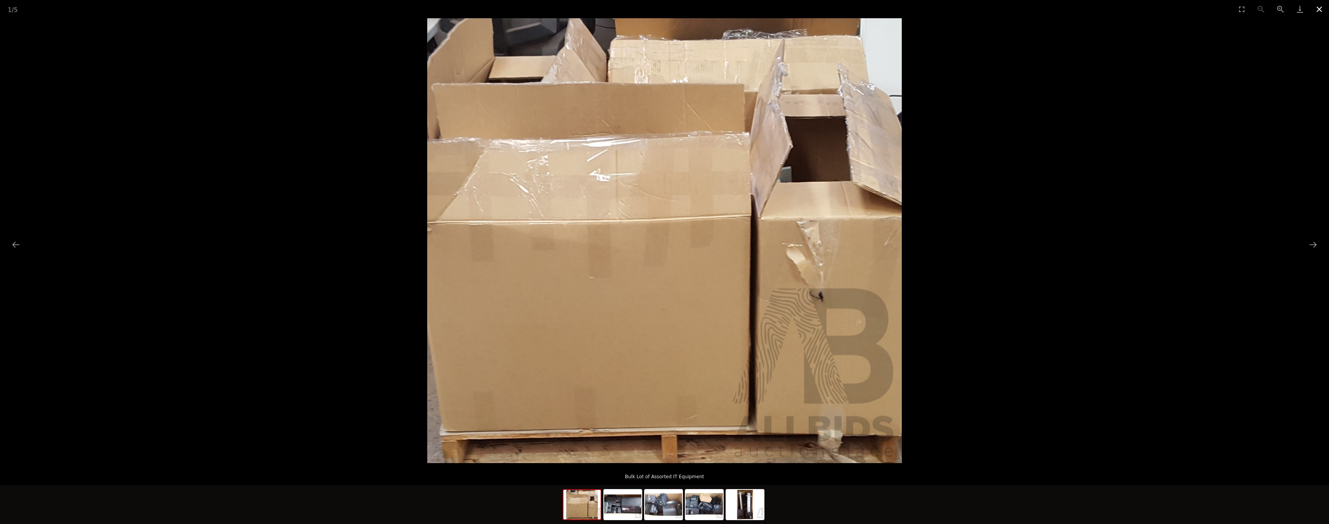
click at [1322, 9] on button "Close gallery" at bounding box center [1319, 9] width 19 height 18
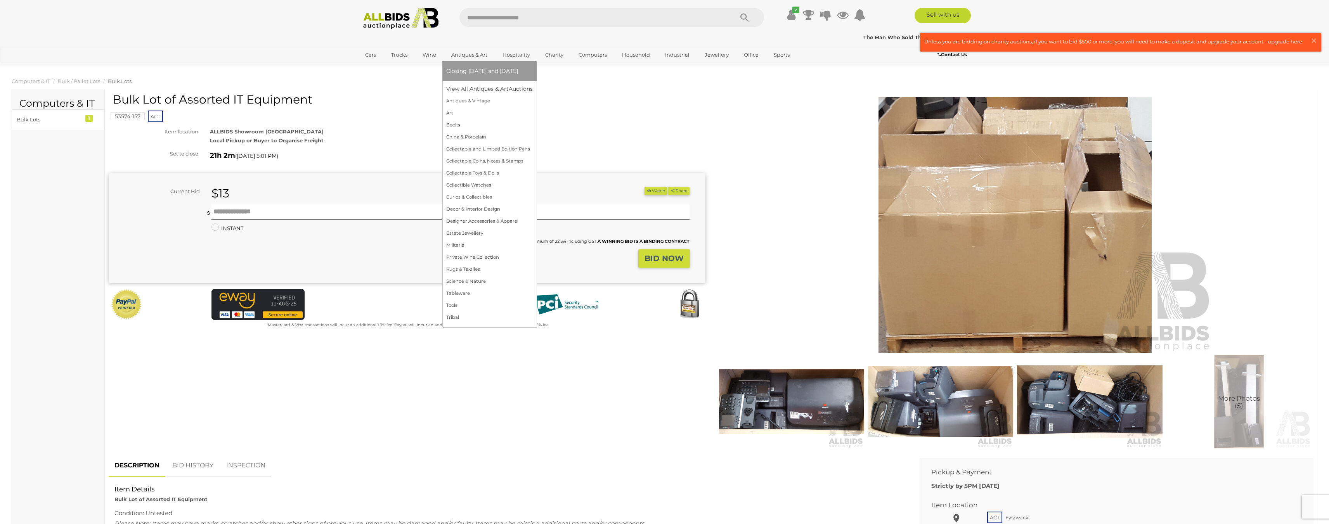
click at [469, 54] on link "Antiques & Art" at bounding box center [469, 55] width 46 height 13
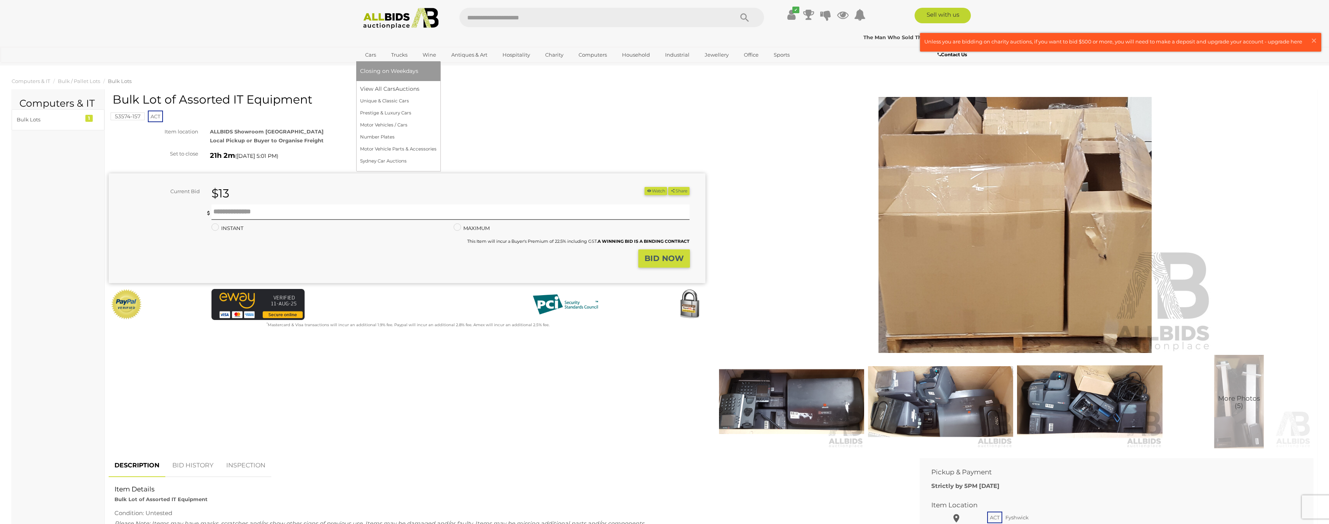
click at [368, 56] on link "Cars" at bounding box center [370, 55] width 21 height 13
click at [366, 87] on link "View All Cars Auctions" at bounding box center [398, 89] width 76 height 12
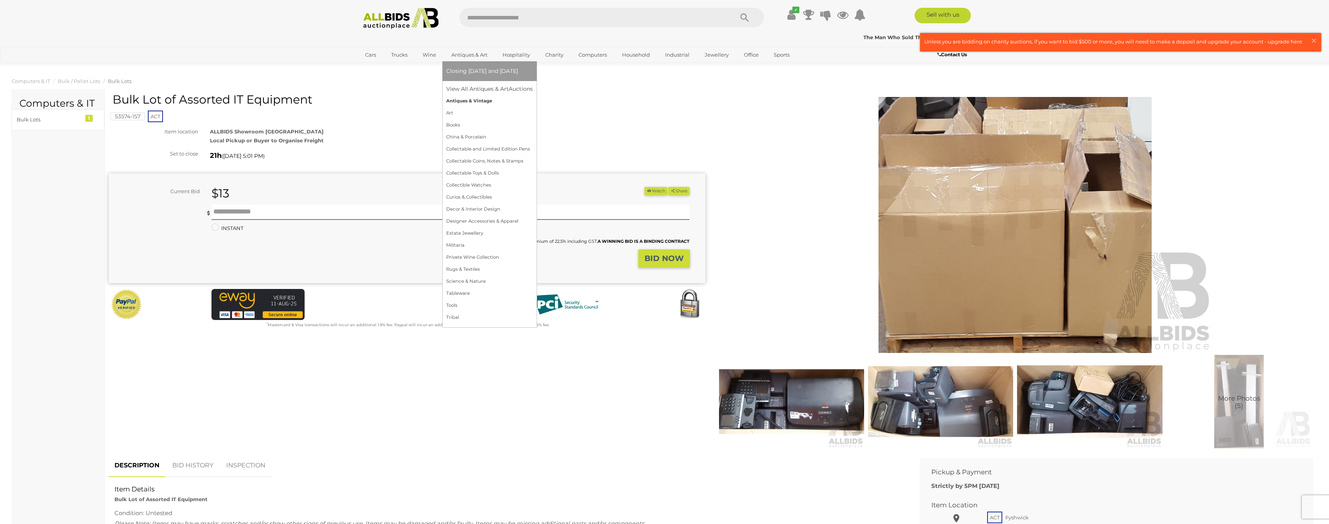
click at [458, 100] on link "Antiques & Vintage" at bounding box center [489, 101] width 87 height 12
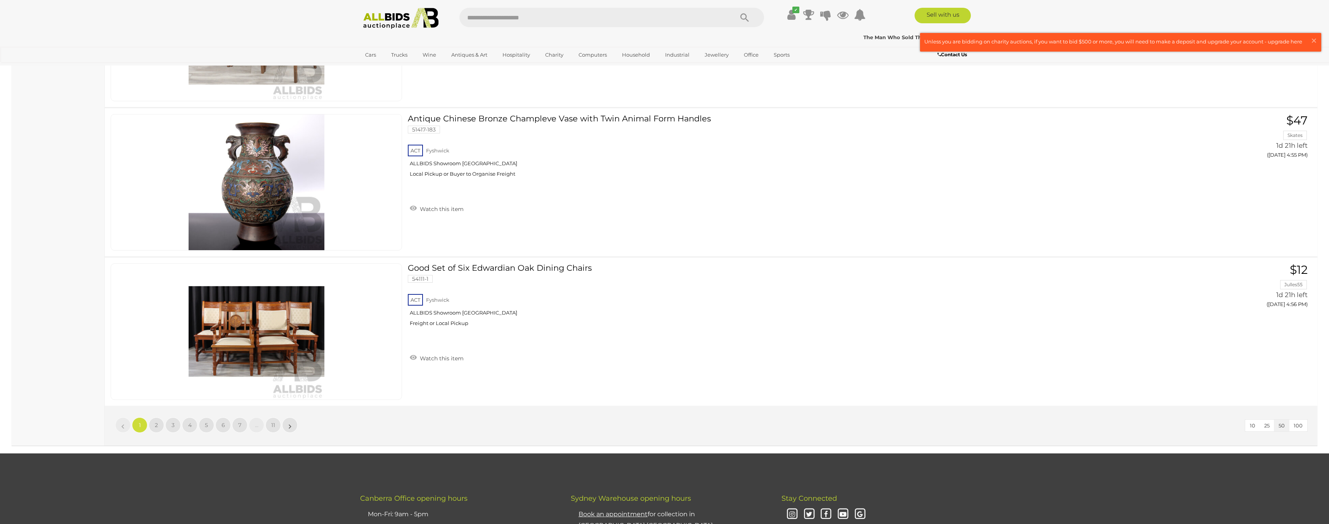
scroll to position [7220, 0]
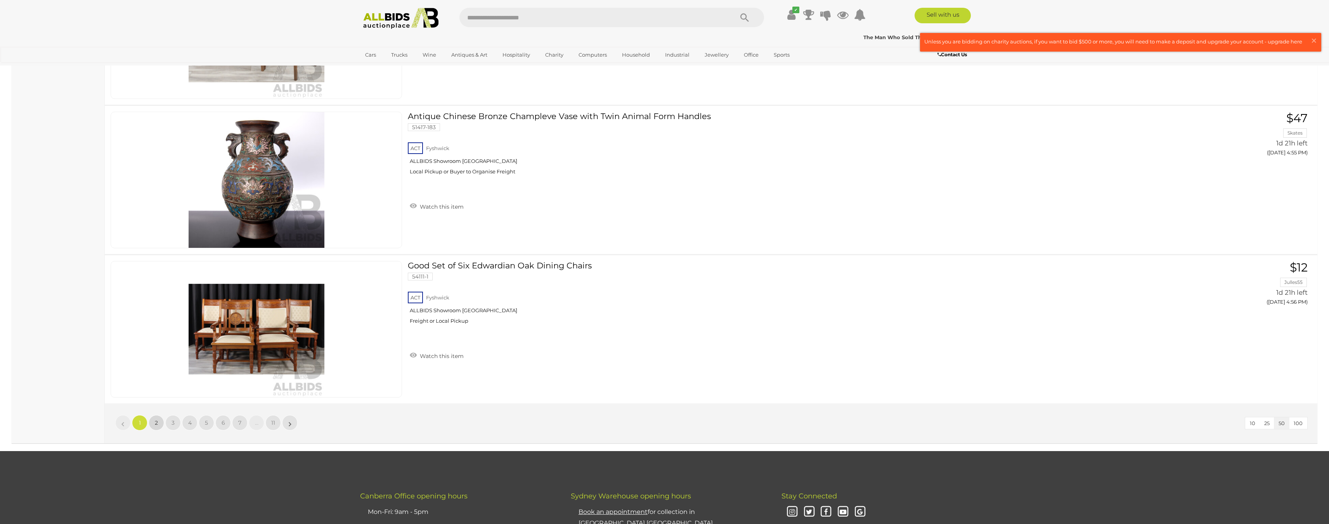
click at [158, 423] on link "2" at bounding box center [157, 423] width 16 height 16
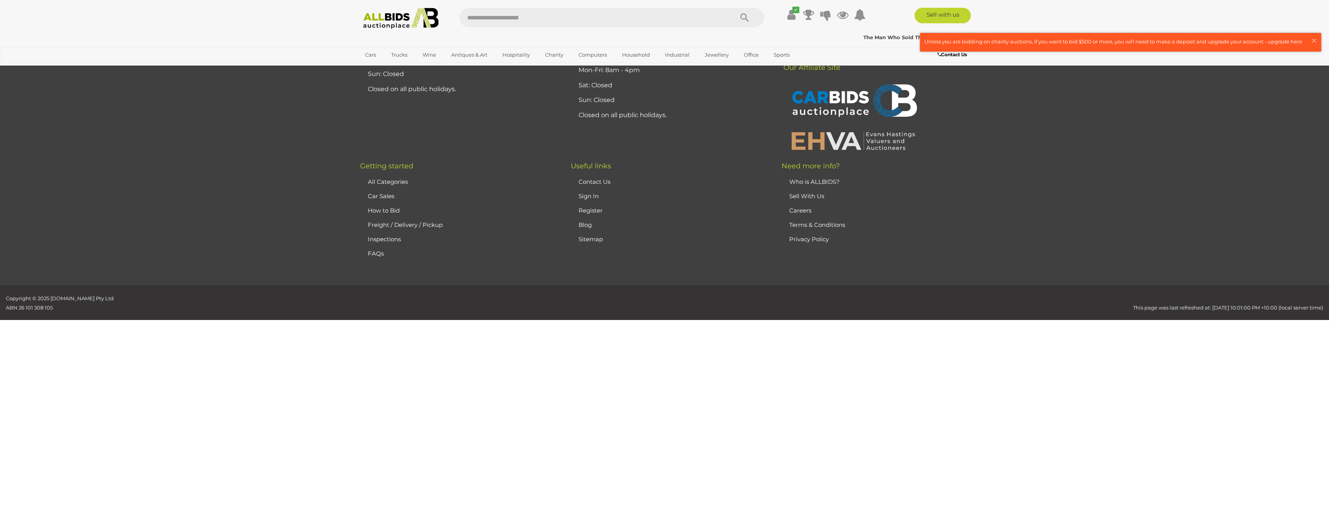
scroll to position [74, 0]
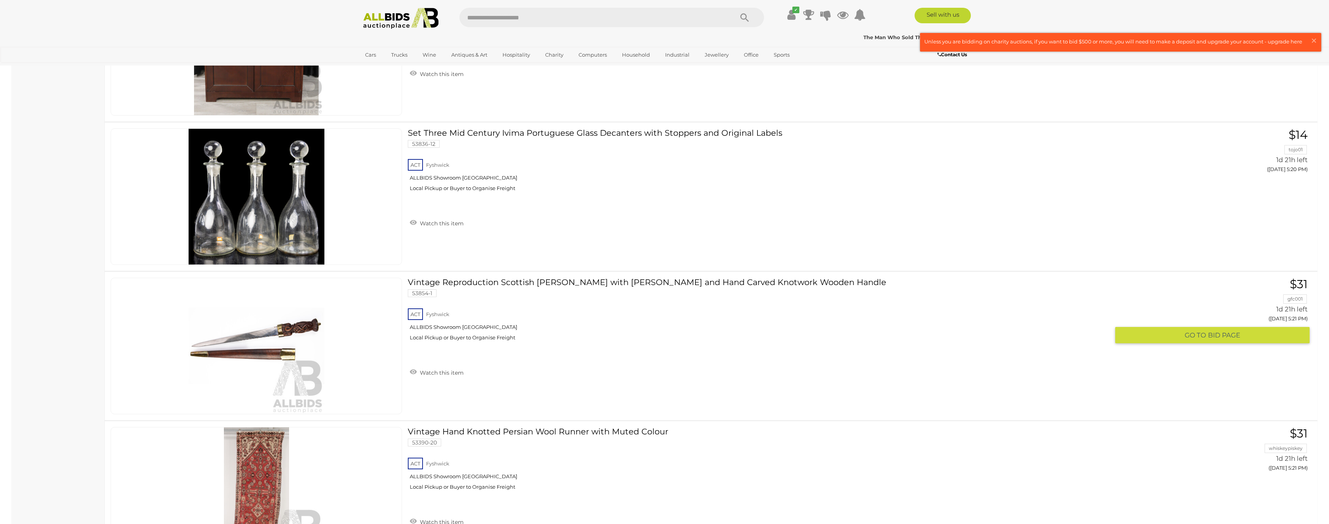
scroll to position [7371, 0]
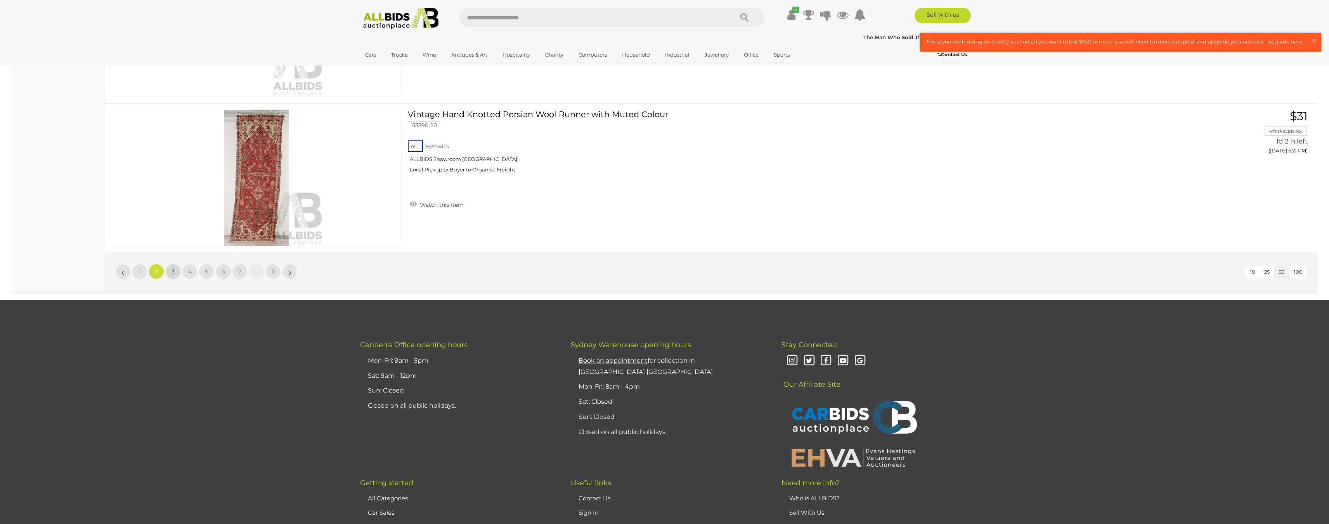
click at [178, 272] on link "3" at bounding box center [173, 272] width 16 height 16
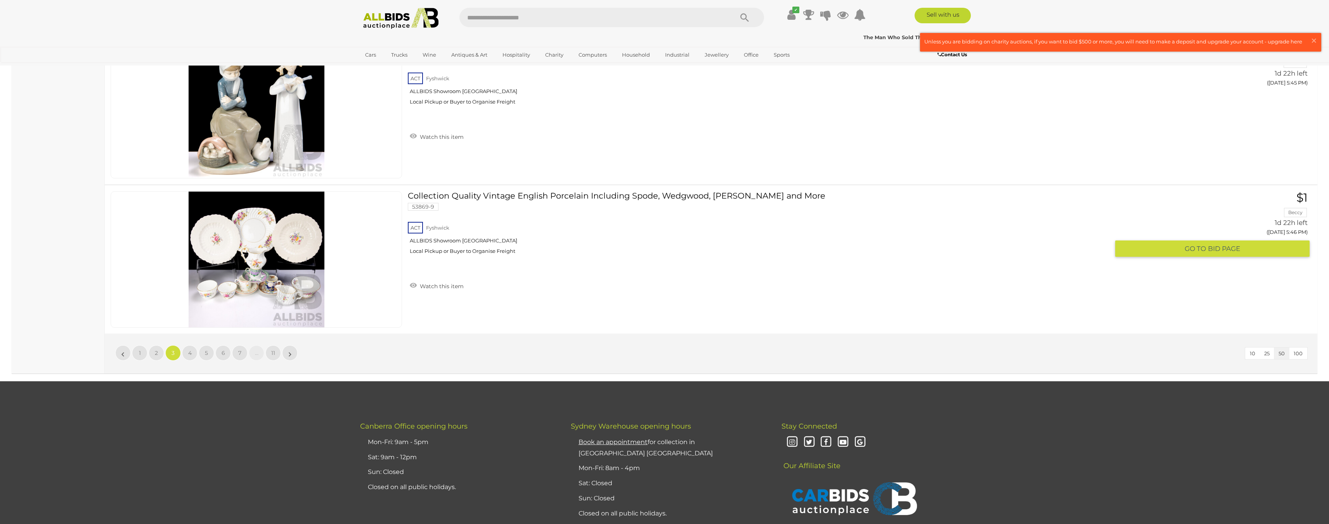
scroll to position [7371, 0]
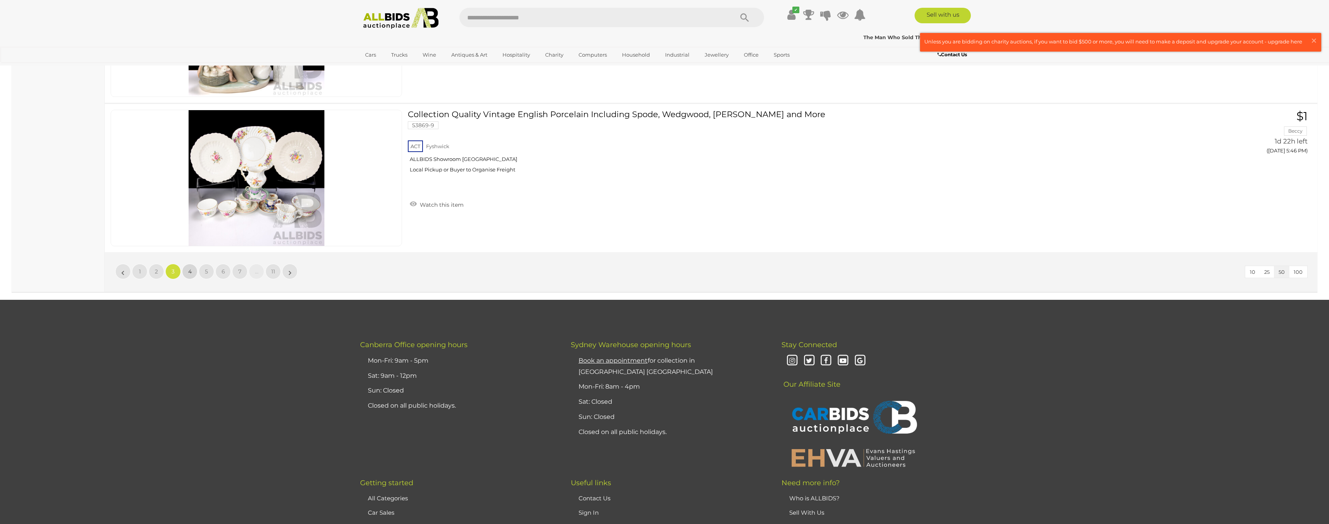
click at [191, 269] on span "4" at bounding box center [189, 271] width 3 height 7
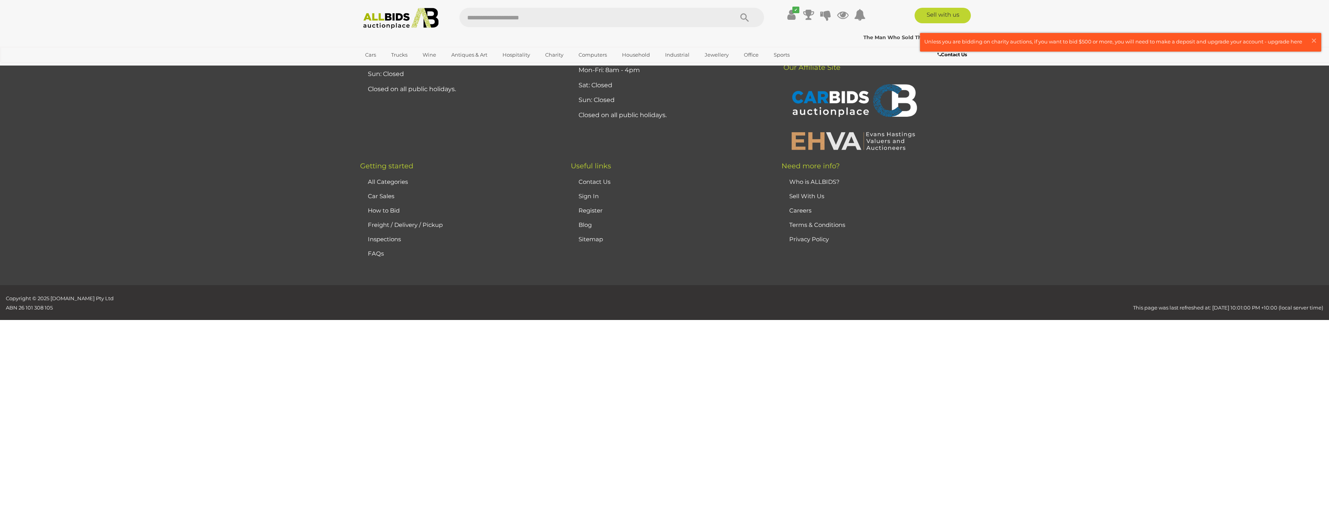
scroll to position [74, 0]
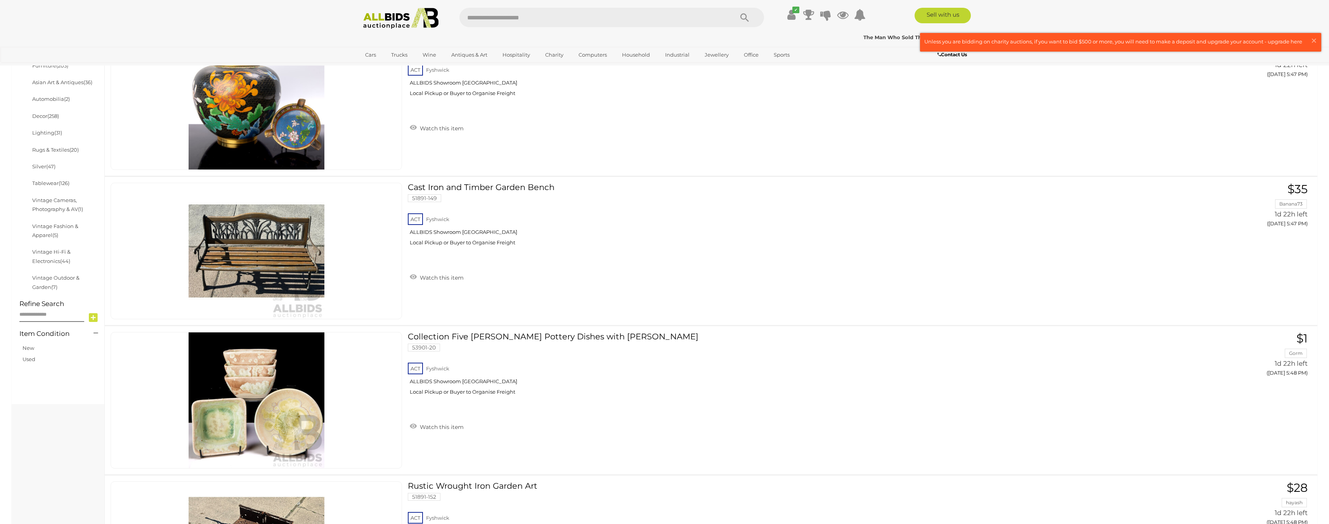
scroll to position [388, 0]
